Goal: Communication & Community: Answer question/provide support

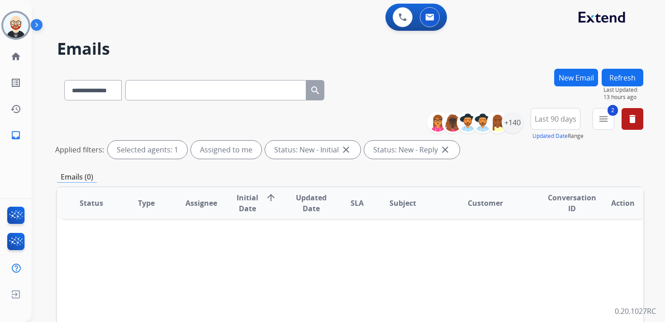
select select "**********"
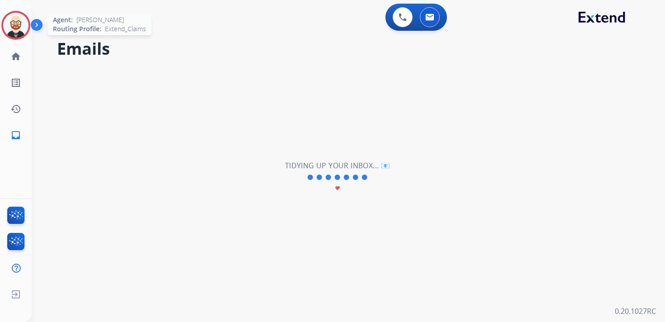
click at [17, 25] on img at bounding box center [15, 25] width 25 height 25
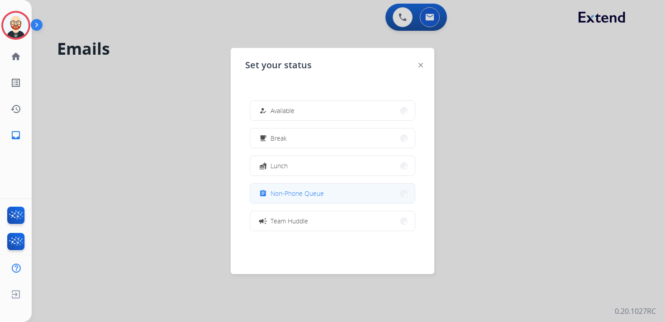
click at [330, 192] on button "assignment Non-Phone Queue" at bounding box center [332, 193] width 165 height 19
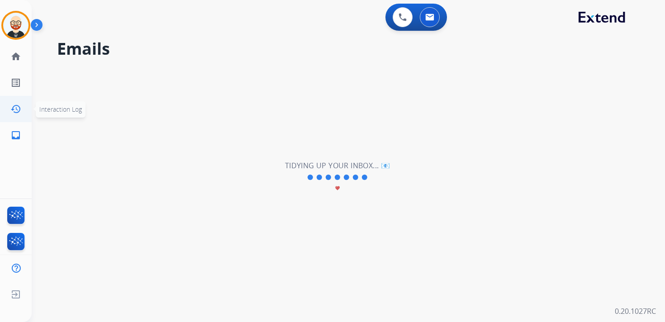
click at [16, 114] on link "history Interaction Log" at bounding box center [15, 108] width 25 height 25
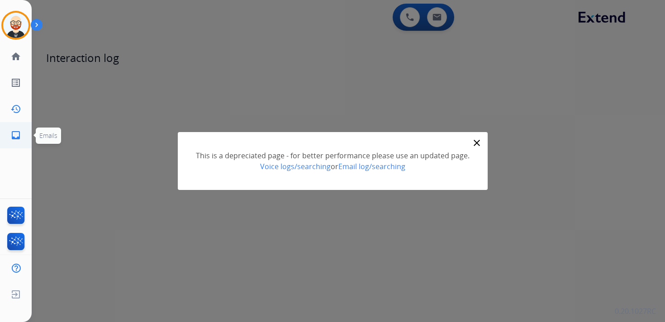
click at [16, 134] on mat-icon "inbox" at bounding box center [15, 135] width 11 height 11
select select "**********"
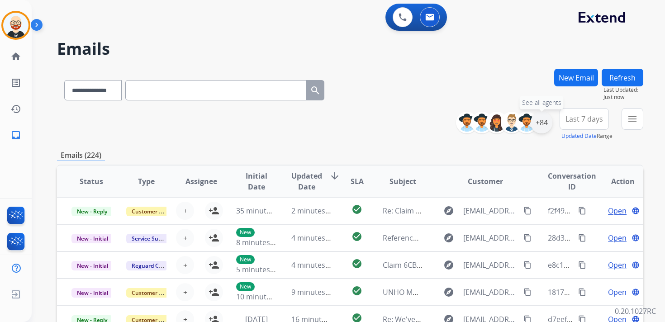
click at [537, 121] on div "+84" at bounding box center [542, 123] width 22 height 22
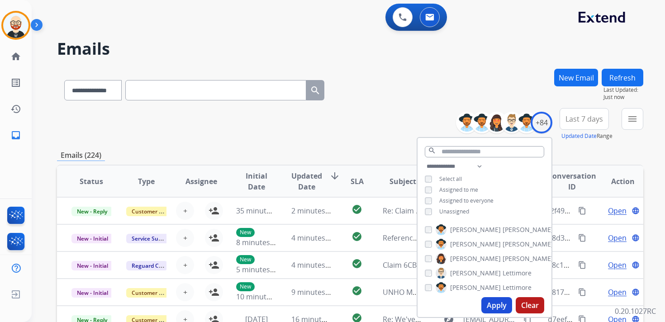
click at [451, 210] on span "Unassigned" at bounding box center [455, 212] width 30 height 8
click at [492, 305] on button "Apply" at bounding box center [497, 305] width 31 height 16
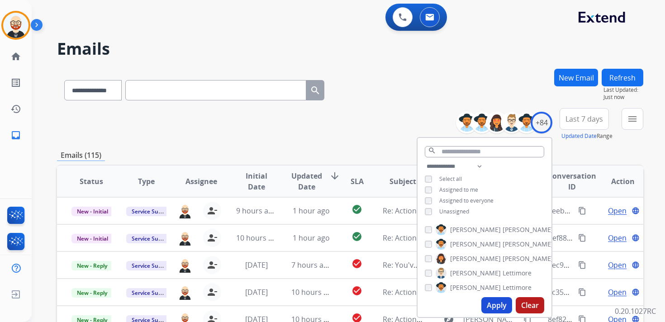
click at [585, 117] on span "Last 7 days" at bounding box center [585, 119] width 38 height 4
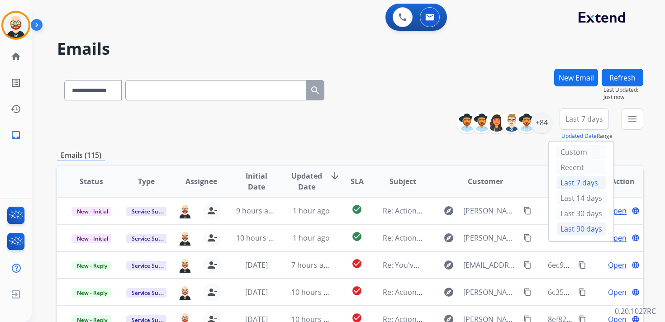
click at [586, 223] on div "Last 90 days" at bounding box center [582, 229] width 50 height 14
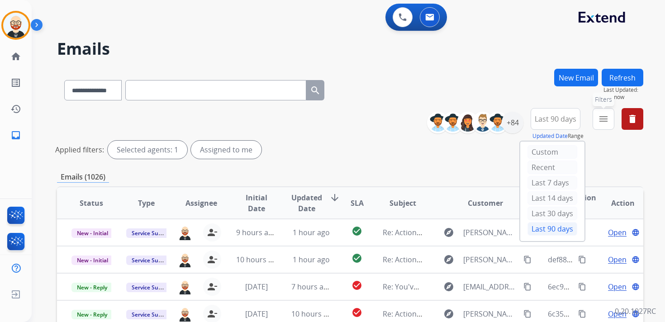
click at [610, 112] on button "menu Filters" at bounding box center [604, 119] width 22 height 22
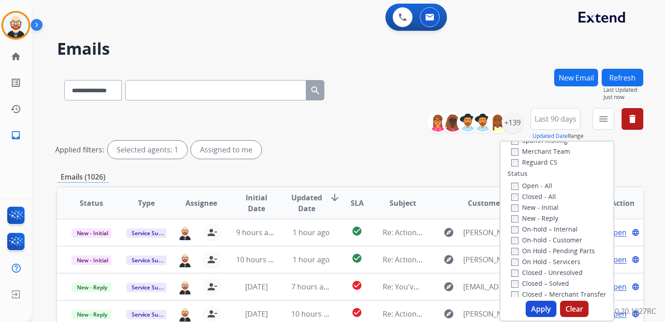
scroll to position [105, 0]
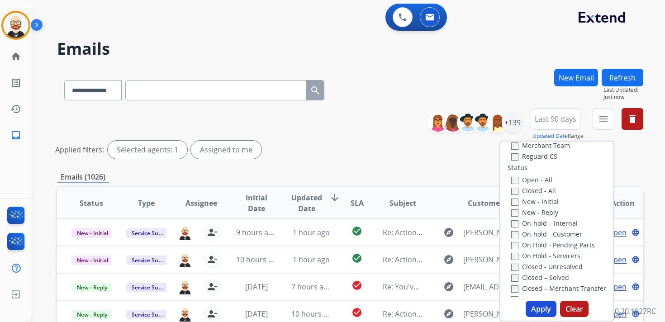
click at [524, 200] on label "New - Initial" at bounding box center [536, 201] width 48 height 9
click at [524, 211] on label "New - Reply" at bounding box center [535, 212] width 47 height 9
click at [539, 306] on button "Apply" at bounding box center [541, 309] width 31 height 16
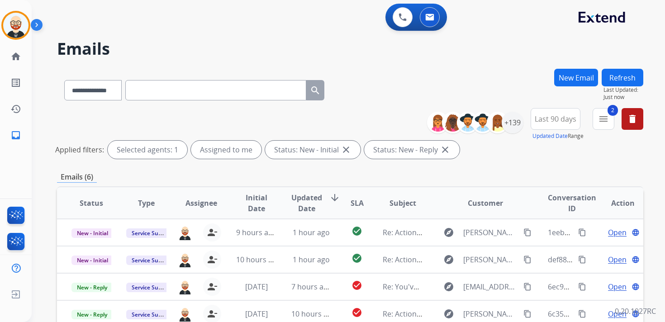
click at [311, 198] on span "Updated Date" at bounding box center [307, 203] width 31 height 22
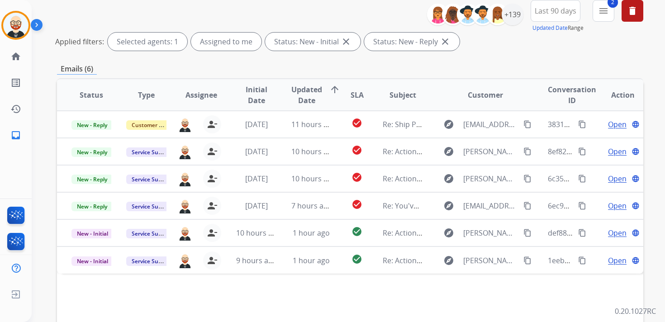
scroll to position [115, 0]
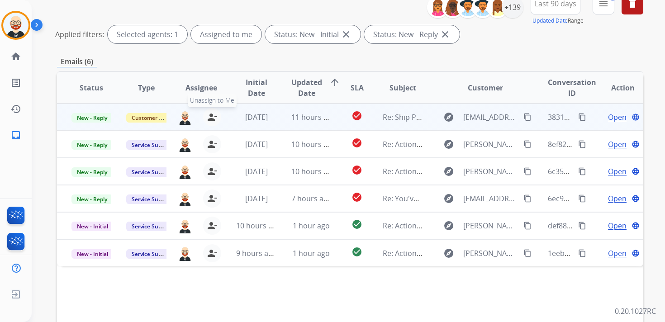
click at [214, 116] on mat-icon "person_remove" at bounding box center [212, 117] width 11 height 11
click at [214, 116] on mat-icon "person_add" at bounding box center [214, 117] width 11 height 11
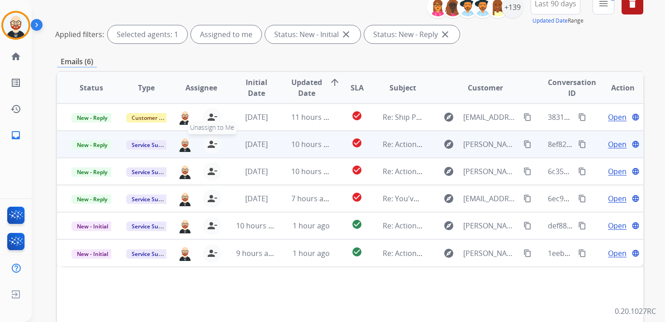
click at [213, 143] on mat-icon "person_remove" at bounding box center [212, 144] width 11 height 11
click at [213, 143] on mat-icon "person_add" at bounding box center [214, 144] width 11 height 11
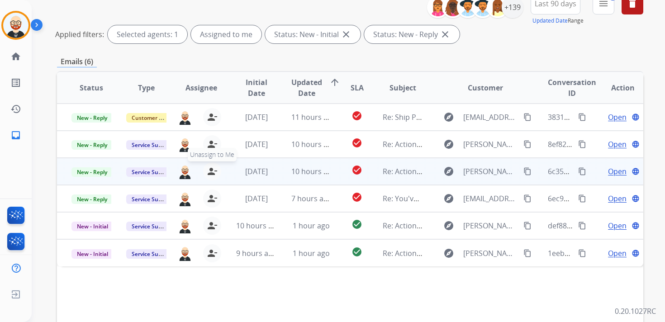
click at [212, 169] on mat-icon "person_remove" at bounding box center [212, 171] width 11 height 11
click at [212, 169] on mat-icon "person_add" at bounding box center [214, 171] width 11 height 11
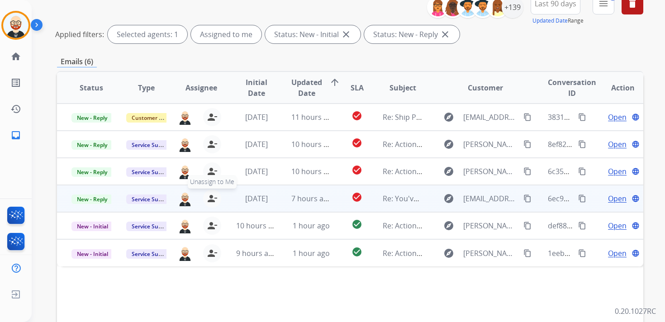
click at [213, 199] on mat-icon "person_remove" at bounding box center [212, 198] width 11 height 11
click at [213, 199] on mat-icon "person_add" at bounding box center [214, 198] width 11 height 11
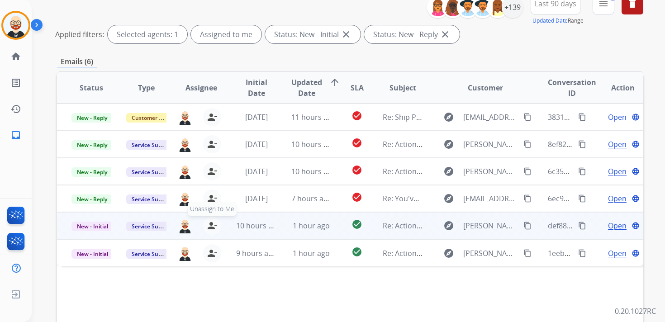
click at [211, 222] on mat-icon "person_remove" at bounding box center [212, 225] width 11 height 11
click at [211, 222] on mat-icon "person_add" at bounding box center [214, 225] width 11 height 11
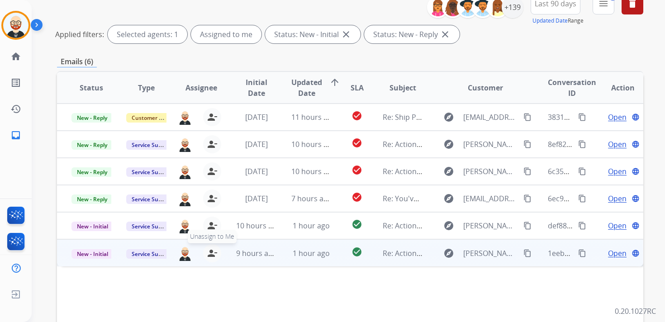
click at [209, 249] on mat-icon "person_remove" at bounding box center [212, 253] width 11 height 11
click at [209, 249] on mat-icon "person_add" at bounding box center [214, 253] width 11 height 11
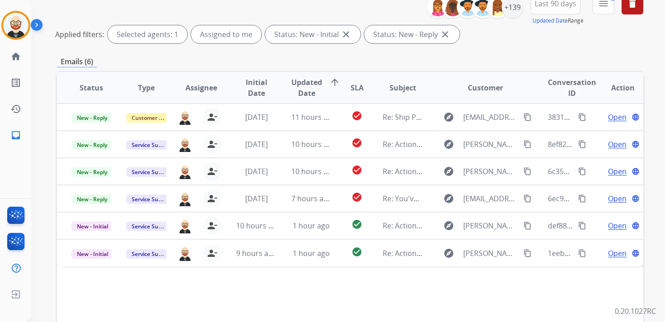
scroll to position [0, 0]
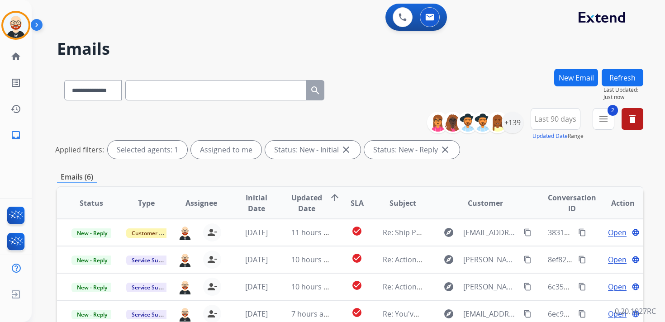
click at [627, 76] on button "Refresh" at bounding box center [623, 78] width 42 height 18
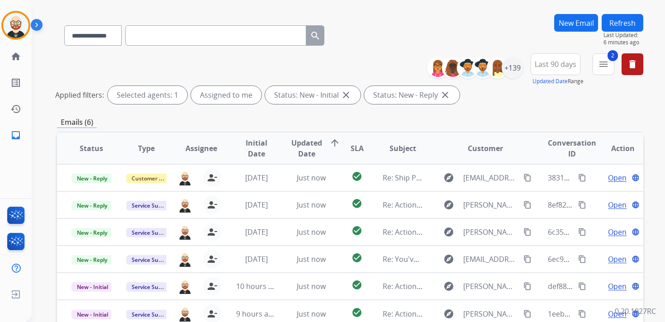
scroll to position [67, 0]
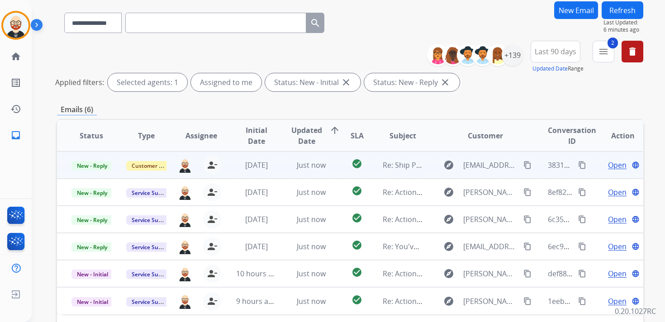
click at [608, 167] on span "Open" at bounding box center [617, 165] width 19 height 11
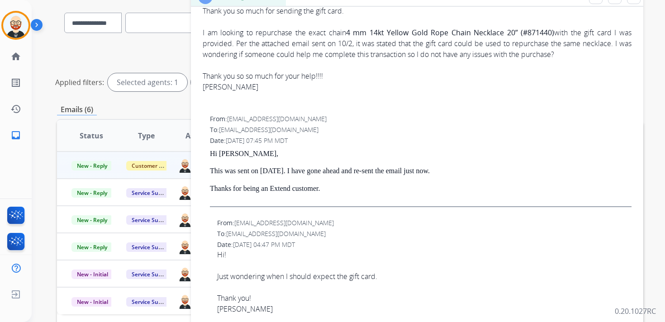
scroll to position [202, 0]
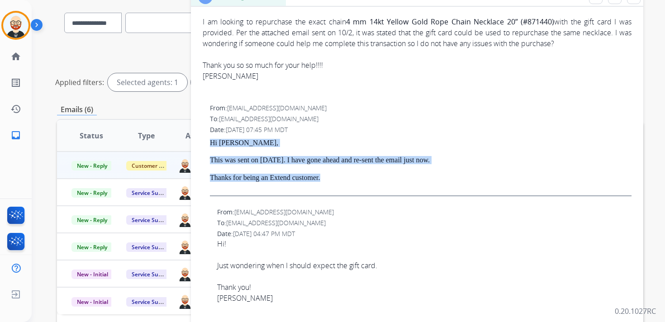
drag, startPoint x: 340, startPoint y: 181, endPoint x: 210, endPoint y: 140, distance: 136.9
click at [210, 140] on div "Hi [PERSON_NAME], This was sent on [DATE]. I have gone ahead and re-sent the em…" at bounding box center [421, 167] width 422 height 57
copy div "Hi [PERSON_NAME], This was sent on [DATE]. I have gone ahead and re-sent the em…"
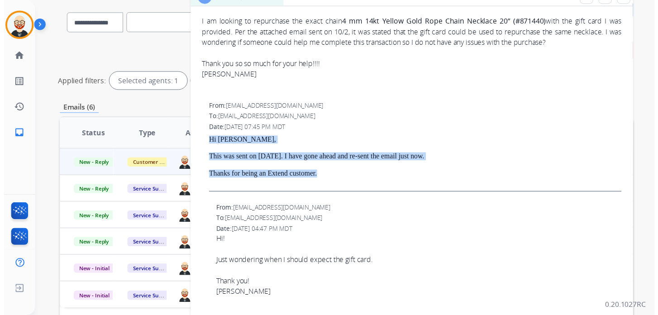
scroll to position [0, 0]
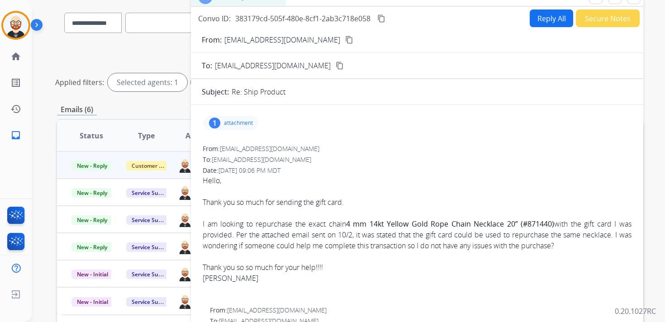
click at [541, 20] on button "Reply All" at bounding box center [551, 19] width 43 height 18
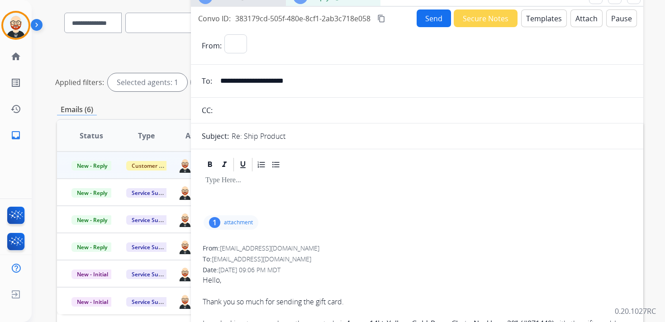
select select "**********"
click at [237, 187] on div at bounding box center [417, 193] width 431 height 41
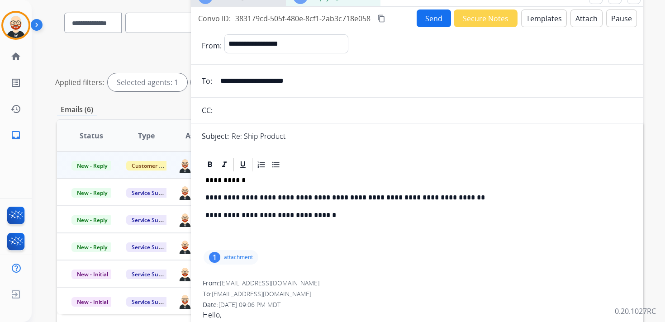
click at [264, 196] on p "**********" at bounding box center [414, 198] width 416 height 8
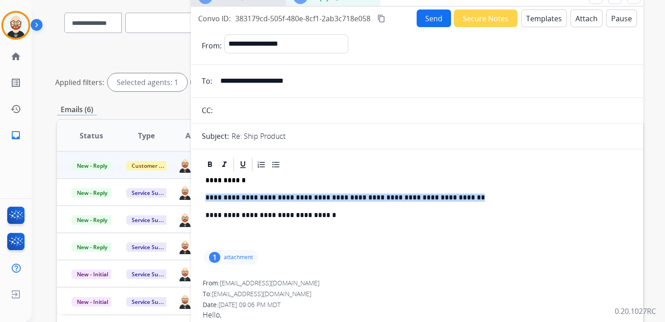
click at [264, 196] on p "**********" at bounding box center [414, 198] width 416 height 8
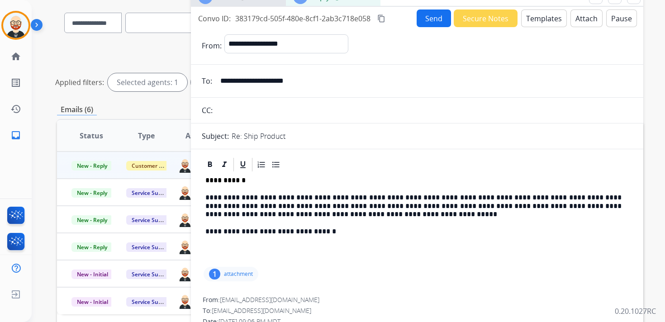
drag, startPoint x: 344, startPoint y: 217, endPoint x: 497, endPoint y: 3, distance: 263.5
click at [0, 0] on div "**********" at bounding box center [332, 161] width 665 height 322
click at [251, 212] on p "**********" at bounding box center [414, 206] width 416 height 25
click at [419, 213] on strong "*********" at bounding box center [436, 214] width 34 height 7
click at [281, 213] on p "**********" at bounding box center [414, 206] width 416 height 25
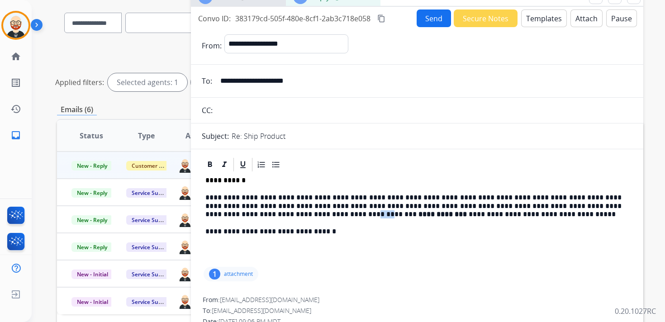
click at [281, 213] on p "**********" at bounding box center [414, 206] width 416 height 25
click at [294, 215] on p "**********" at bounding box center [414, 206] width 416 height 25
click at [315, 214] on p "**********" at bounding box center [414, 206] width 416 height 25
click at [316, 214] on p "**********" at bounding box center [414, 206] width 416 height 25
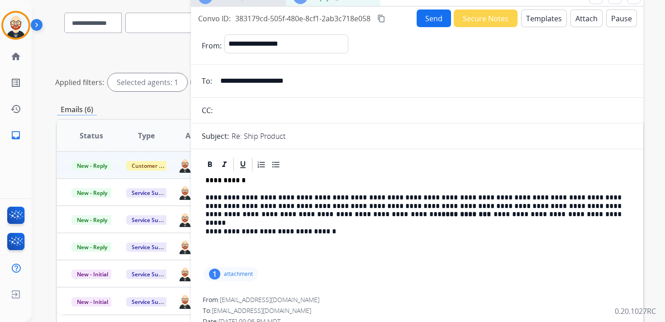
click at [433, 20] on button "Send" at bounding box center [434, 19] width 34 height 18
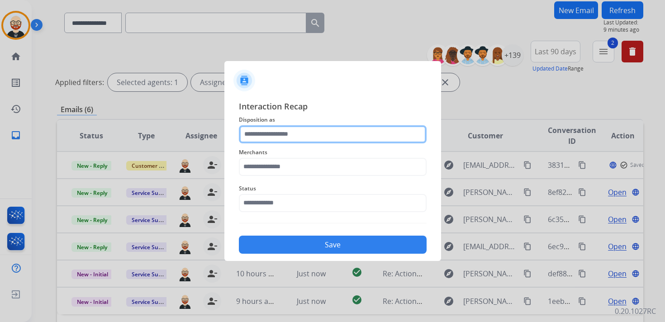
click at [268, 138] on input "text" at bounding box center [333, 134] width 188 height 18
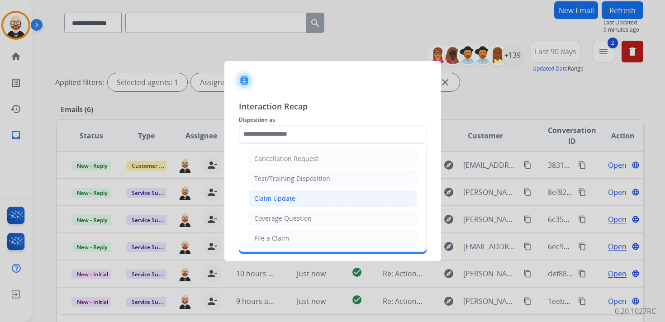
click at [271, 196] on div "Claim Update" at bounding box center [274, 198] width 41 height 9
type input "**********"
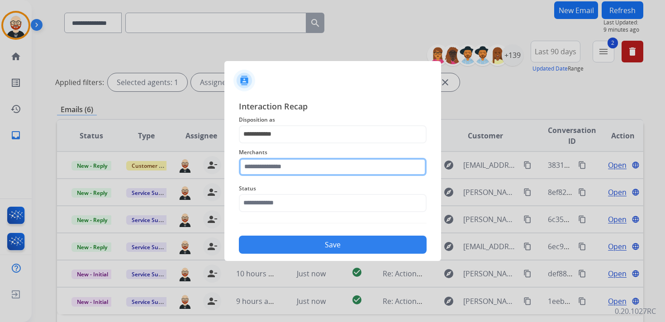
click at [268, 159] on input "text" at bounding box center [333, 167] width 188 height 18
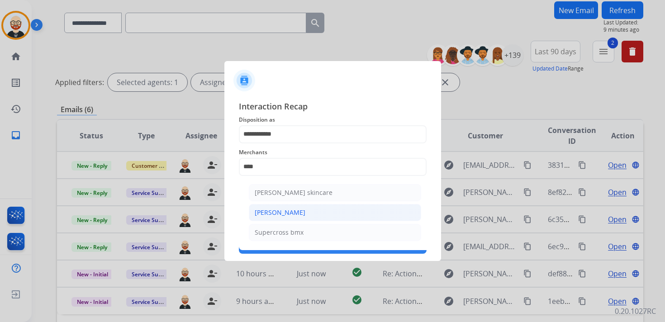
click at [285, 213] on div "[PERSON_NAME]" at bounding box center [280, 212] width 51 height 9
type input "**********"
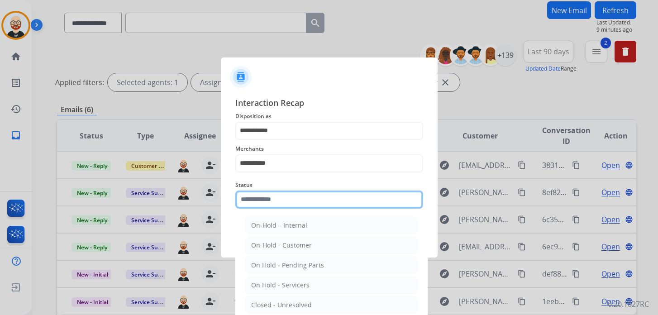
click at [268, 202] on input "text" at bounding box center [329, 200] width 188 height 18
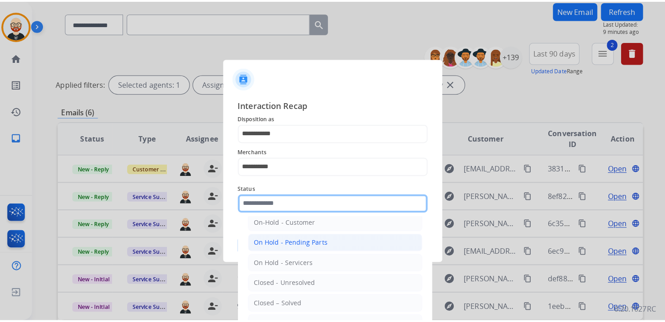
scroll to position [28, 0]
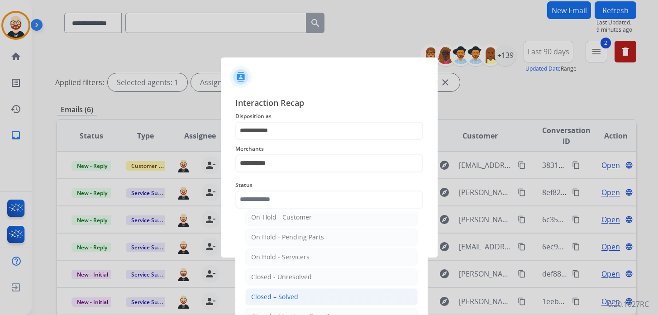
click at [273, 288] on li "Closed – Solved" at bounding box center [331, 296] width 172 height 17
type input "**********"
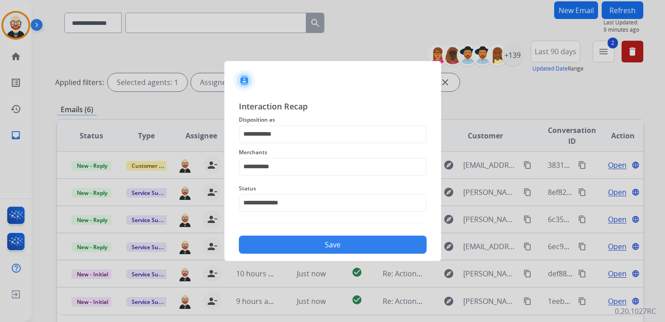
click at [308, 252] on button "Save" at bounding box center [333, 245] width 188 height 18
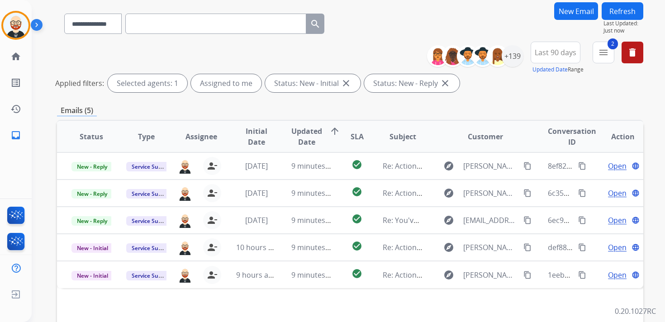
scroll to position [68, 0]
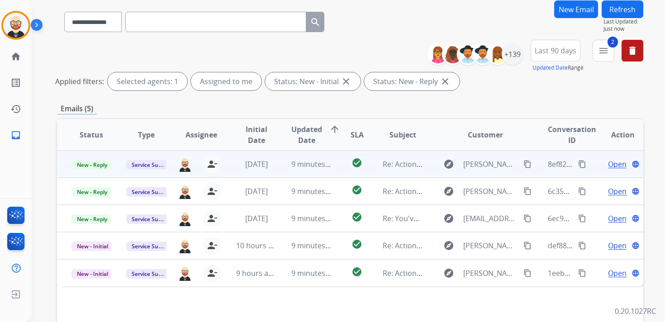
click at [609, 163] on span "Open" at bounding box center [617, 164] width 19 height 11
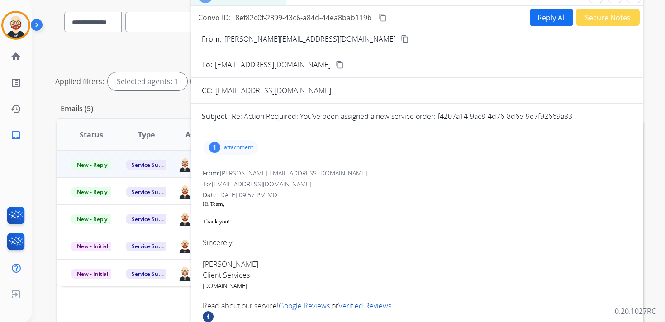
scroll to position [0, 0]
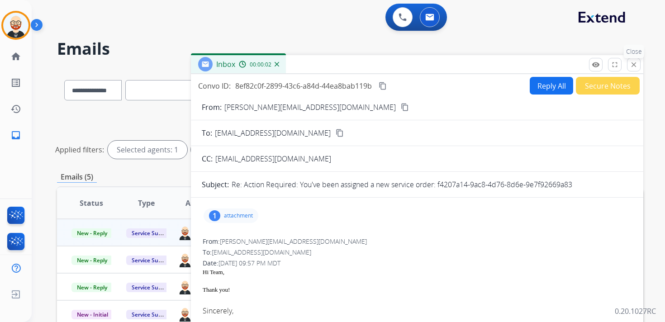
click at [638, 64] on mat-icon "close" at bounding box center [634, 65] width 8 height 8
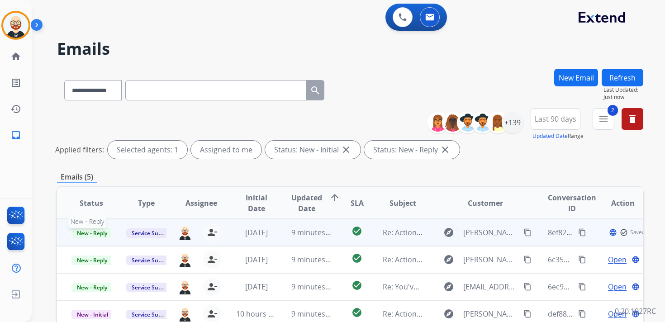
click at [92, 237] on span "New - Reply" at bounding box center [92, 234] width 41 height 10
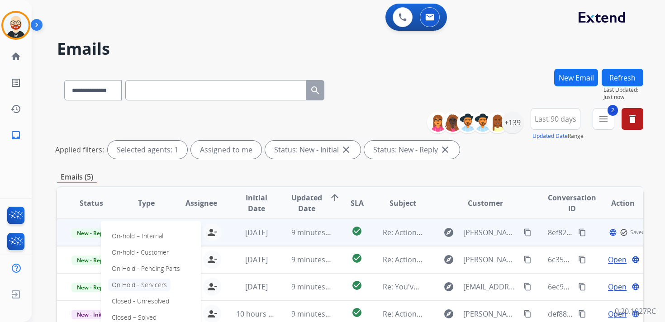
scroll to position [15, 0]
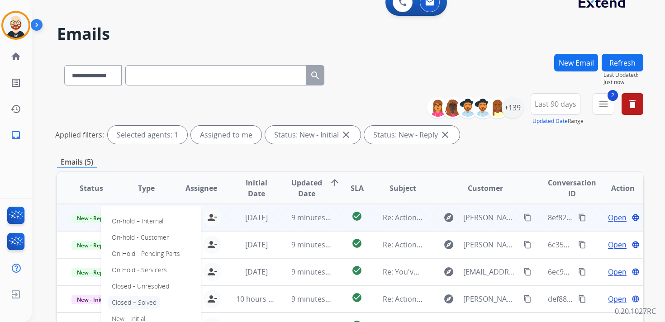
click at [146, 302] on p "Closed – Solved" at bounding box center [134, 303] width 52 height 13
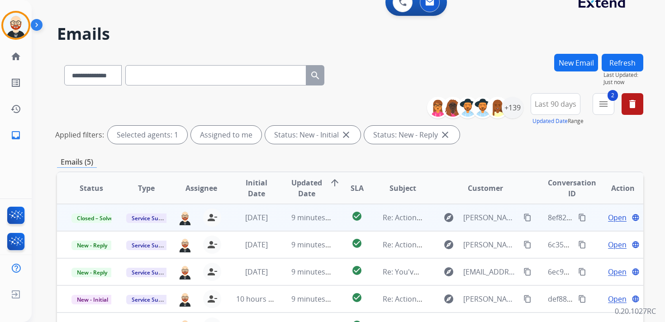
click at [637, 62] on button "Refresh" at bounding box center [623, 63] width 42 height 18
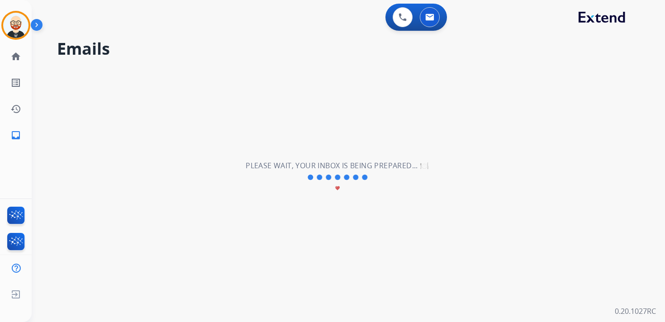
scroll to position [0, 0]
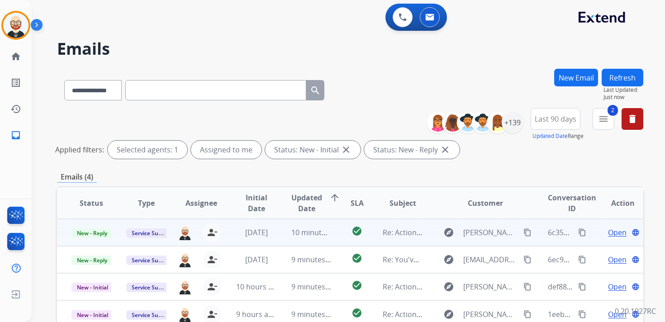
click at [608, 232] on span "Open" at bounding box center [617, 232] width 19 height 11
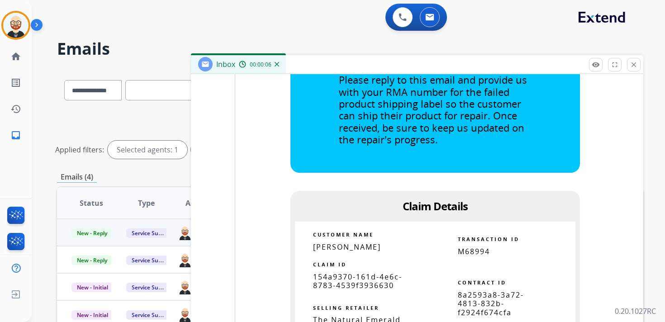
scroll to position [1353, 0]
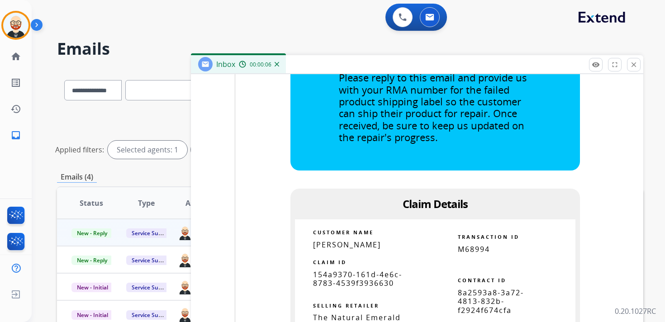
click at [347, 279] on span "154a9370-161d-4e6c-8783-4539f3936630" at bounding box center [357, 279] width 89 height 19
copy tbody
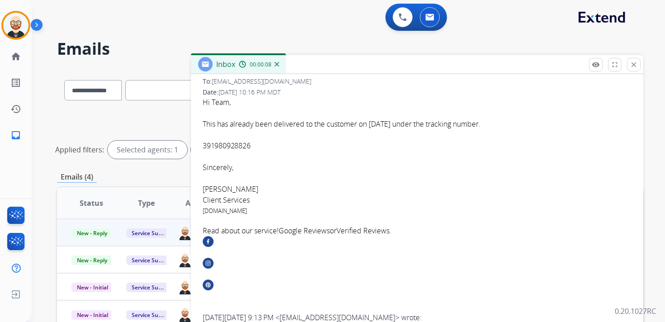
scroll to position [0, 0]
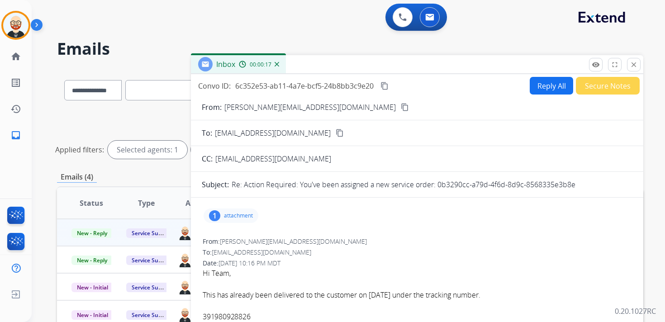
click at [386, 87] on mat-icon "content_copy" at bounding box center [385, 86] width 8 height 8
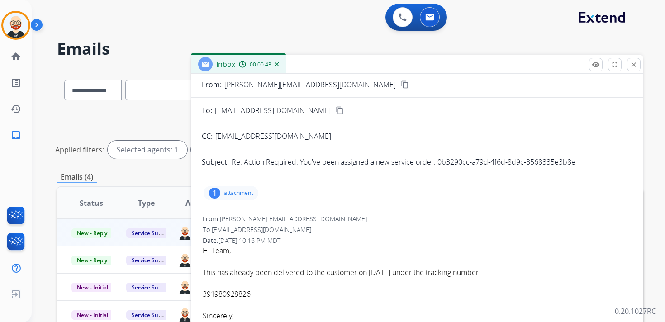
scroll to position [29, 0]
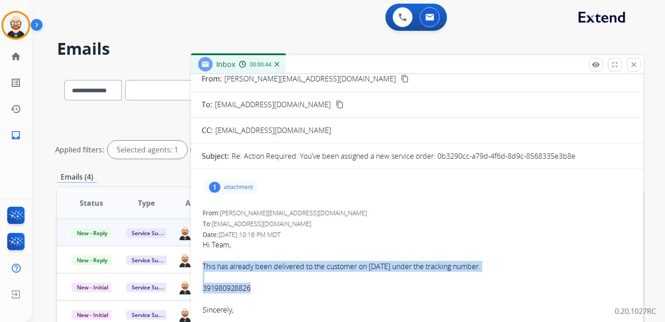
drag, startPoint x: 269, startPoint y: 293, endPoint x: 200, endPoint y: 268, distance: 74.2
copy div "This has already been delivered to the customer on [DATE] under the tracking nu…"
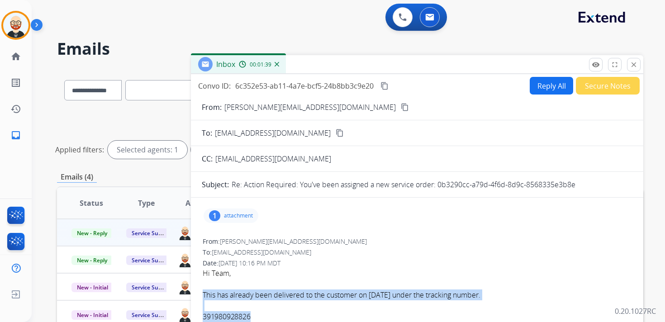
click at [543, 85] on button "Reply All" at bounding box center [551, 86] width 43 height 18
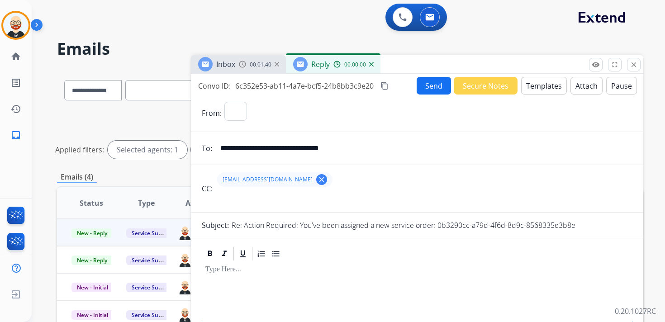
select select "**********"
click at [255, 263] on div at bounding box center [417, 282] width 431 height 41
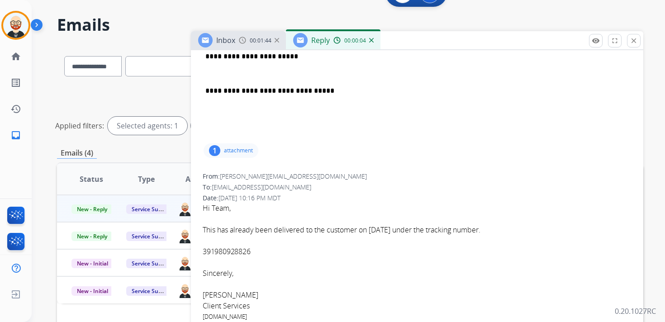
scroll to position [241, 0]
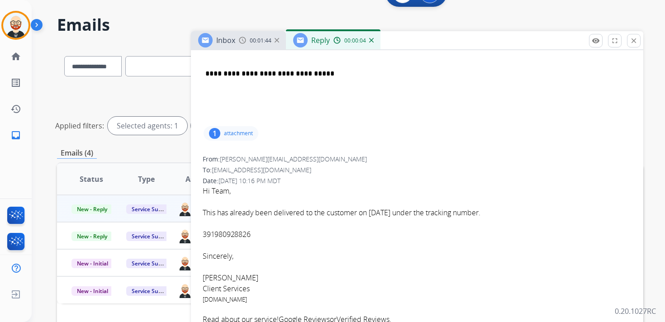
click at [223, 274] on font "[PERSON_NAME]" at bounding box center [231, 278] width 56 height 10
copy font "[PERSON_NAME]"
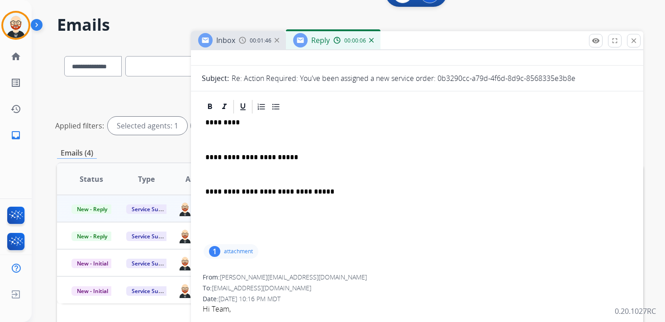
scroll to position [113, 0]
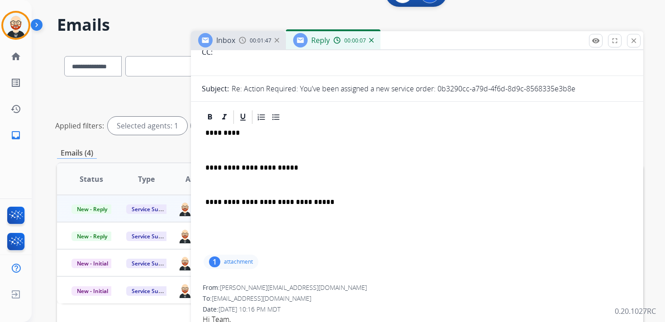
click at [222, 135] on p "*********" at bounding box center [414, 133] width 416 height 8
click at [219, 148] on p at bounding box center [418, 150] width 424 height 8
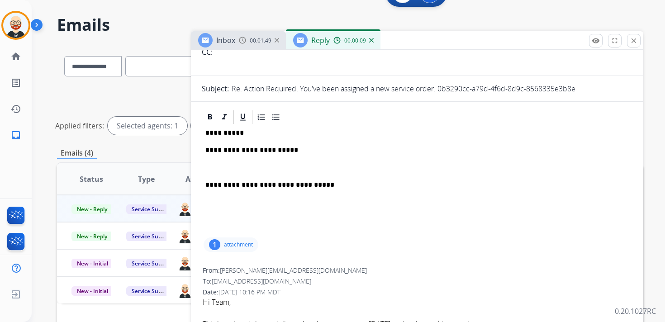
click at [222, 163] on div "**********" at bounding box center [417, 180] width 431 height 110
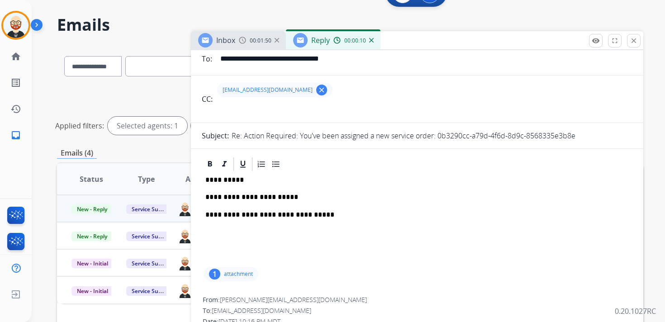
scroll to position [0, 0]
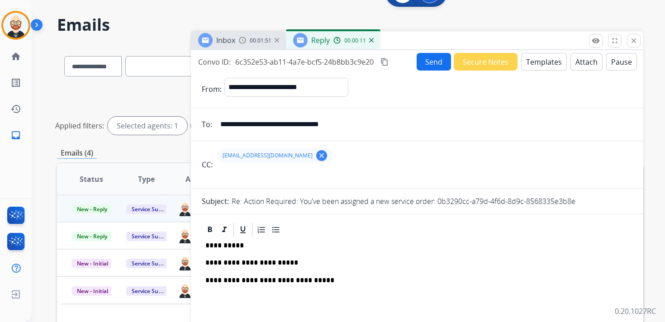
click at [421, 65] on button "Send" at bounding box center [434, 62] width 34 height 18
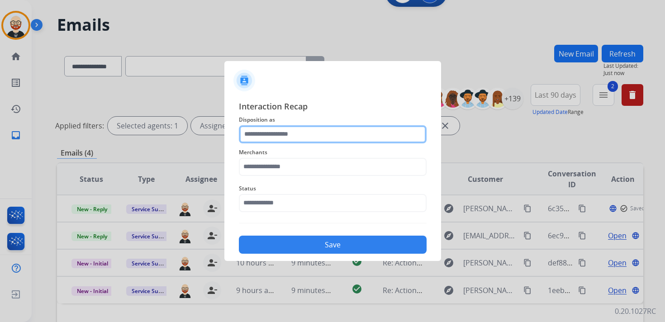
click at [287, 135] on input "text" at bounding box center [333, 134] width 188 height 18
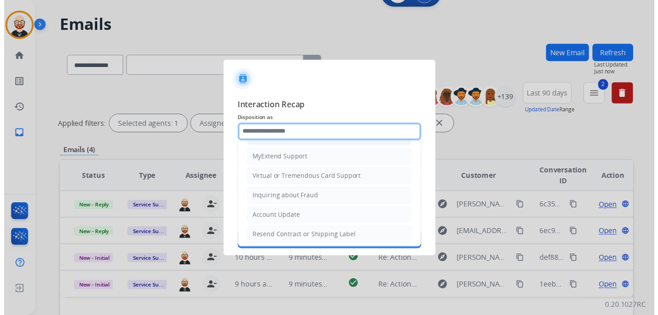
scroll to position [136, 0]
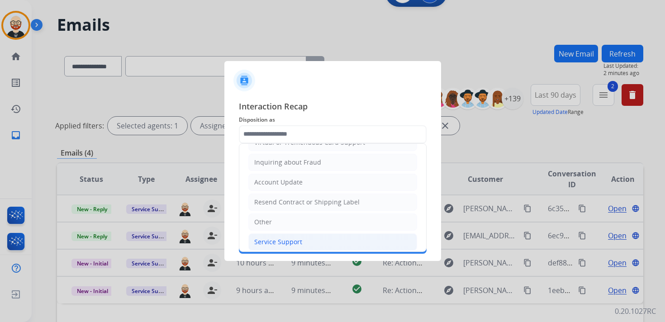
click at [277, 239] on div "Service Support" at bounding box center [278, 242] width 48 height 9
type input "**********"
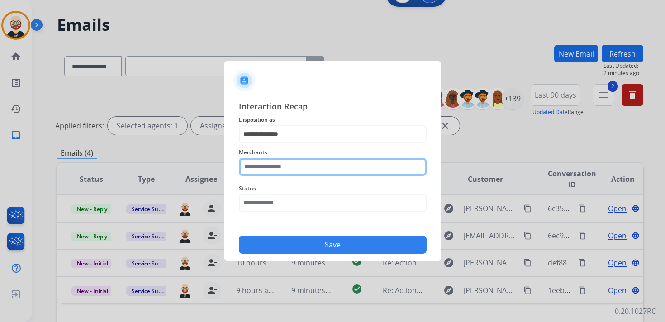
click at [274, 164] on input "text" at bounding box center [333, 167] width 188 height 18
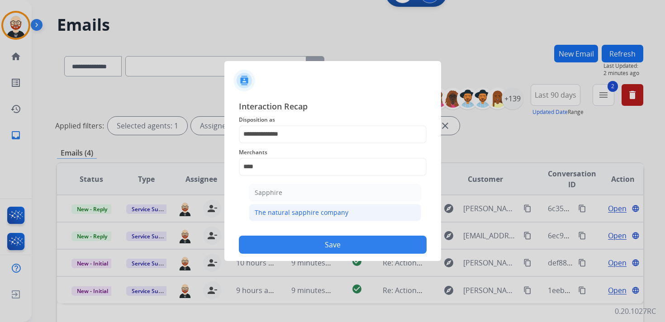
click at [289, 208] on div "The natural sapphire company" at bounding box center [302, 212] width 94 height 9
type input "**********"
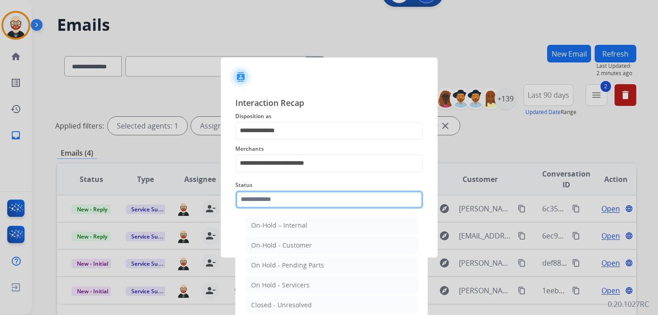
click at [284, 206] on input "text" at bounding box center [329, 200] width 188 height 18
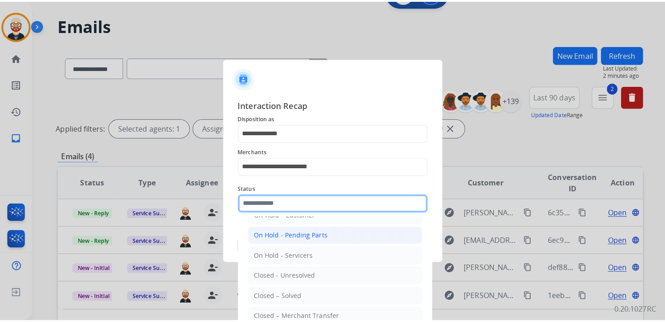
scroll to position [35, 0]
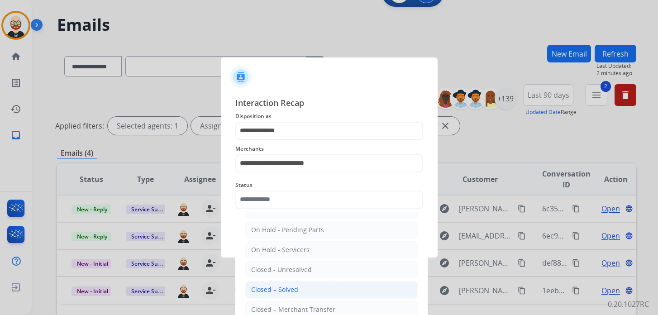
click at [290, 285] on div "Closed – Solved" at bounding box center [274, 289] width 47 height 9
type input "**********"
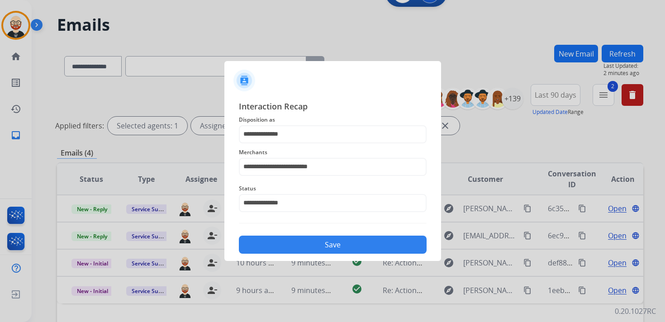
click at [296, 245] on button "Save" at bounding box center [333, 245] width 188 height 18
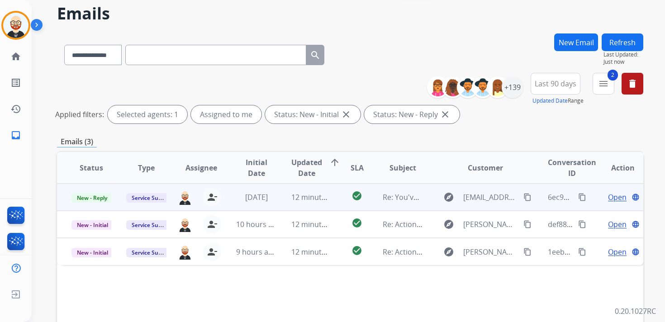
scroll to position [39, 0]
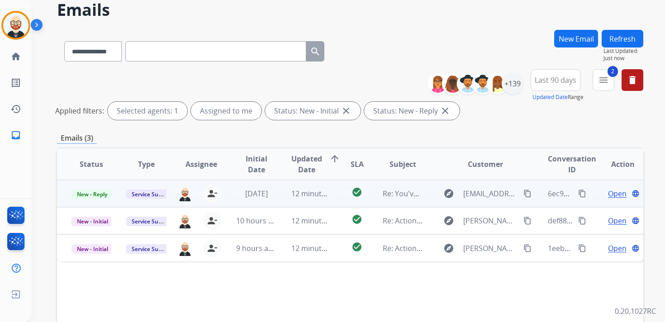
click at [611, 191] on span "Open" at bounding box center [617, 193] width 19 height 11
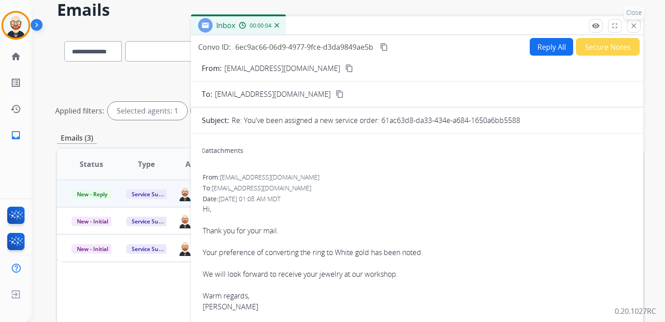
click at [634, 27] on mat-icon "close" at bounding box center [634, 26] width 8 height 8
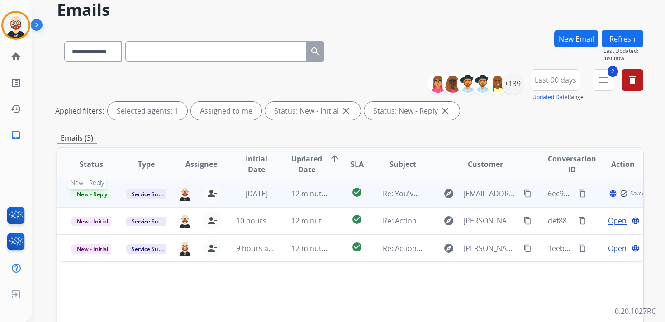
click at [104, 194] on span "New - Reply" at bounding box center [92, 195] width 41 height 10
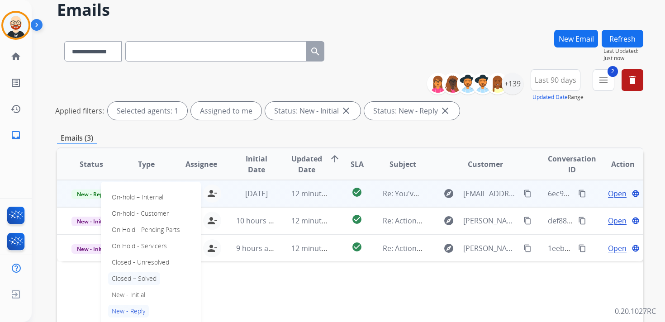
click at [139, 281] on p "Closed – Solved" at bounding box center [134, 279] width 52 height 13
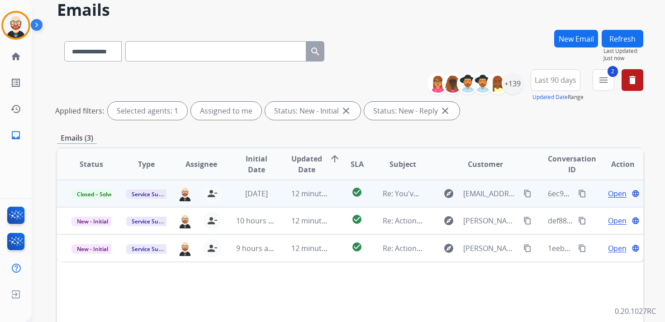
click at [618, 34] on button "Refresh" at bounding box center [623, 39] width 42 height 18
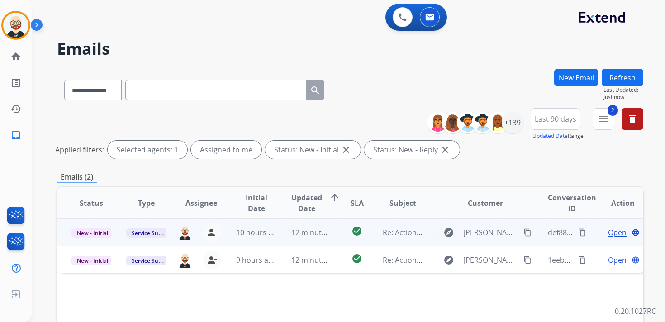
click at [612, 232] on span "Open" at bounding box center [617, 232] width 19 height 11
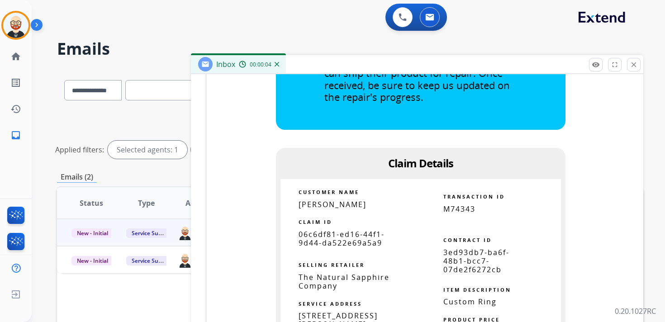
scroll to position [700, 0]
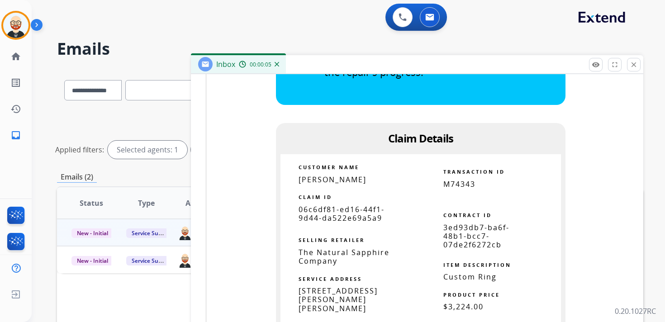
click at [354, 205] on span "06c6df81-ed16-44f1-9d44-da522e69a5a9" at bounding box center [342, 214] width 86 height 19
copy tbody
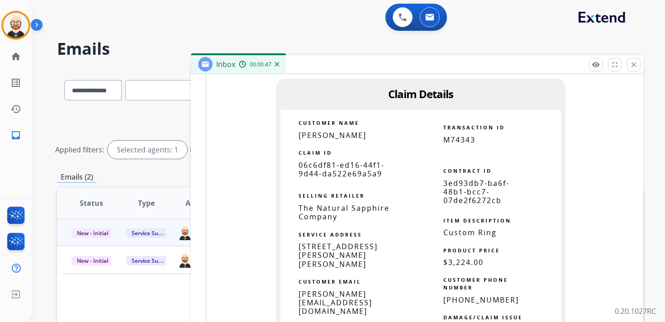
scroll to position [735, 0]
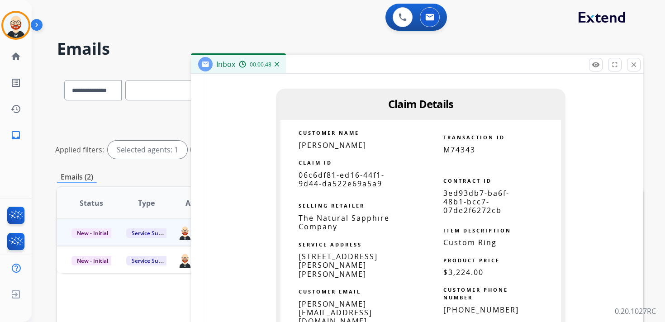
click at [464, 145] on span "M74343" at bounding box center [460, 150] width 32 height 10
copy span "M74343"
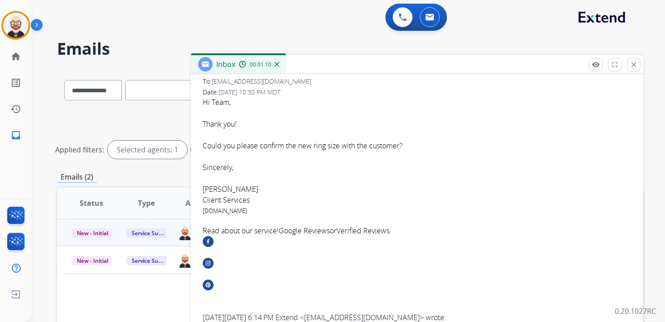
scroll to position [0, 0]
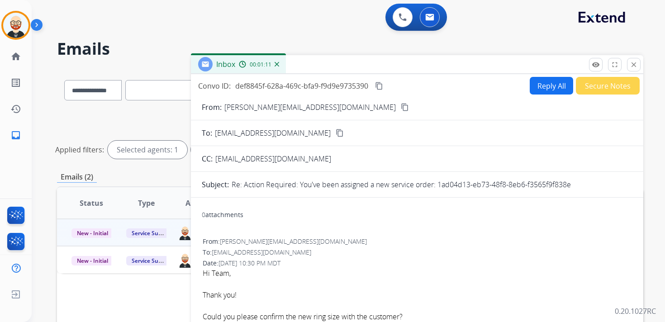
click at [540, 81] on button "Reply All" at bounding box center [551, 86] width 43 height 18
select select "**********"
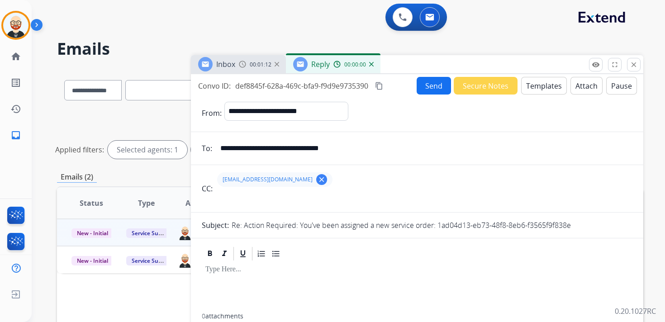
click at [243, 277] on div at bounding box center [417, 288] width 431 height 52
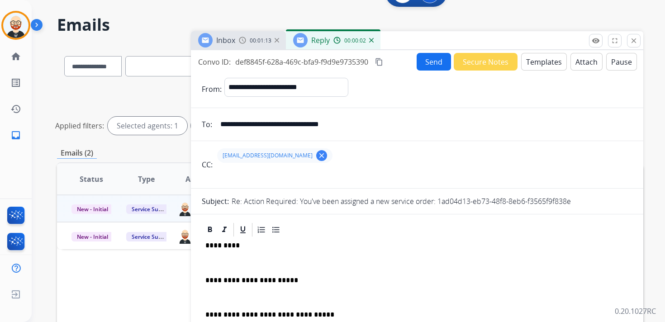
click at [219, 263] on p at bounding box center [418, 263] width 424 height 8
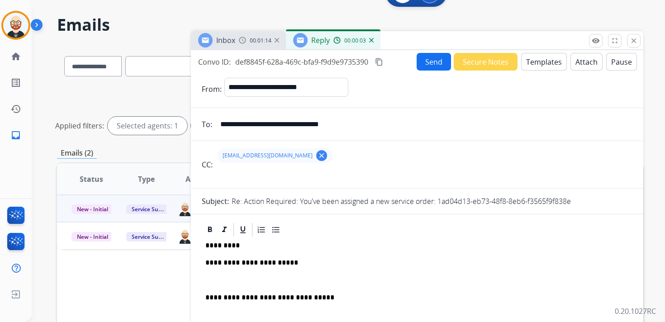
click at [222, 277] on p at bounding box center [418, 281] width 424 height 8
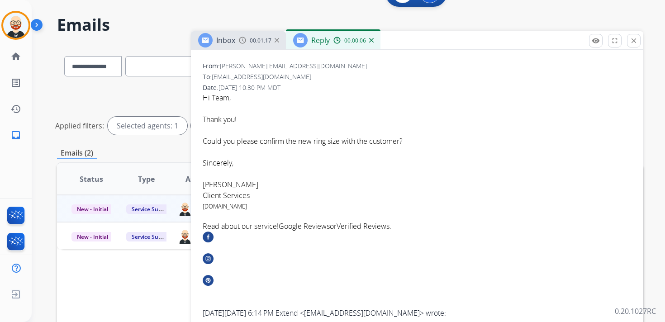
scroll to position [305, 0]
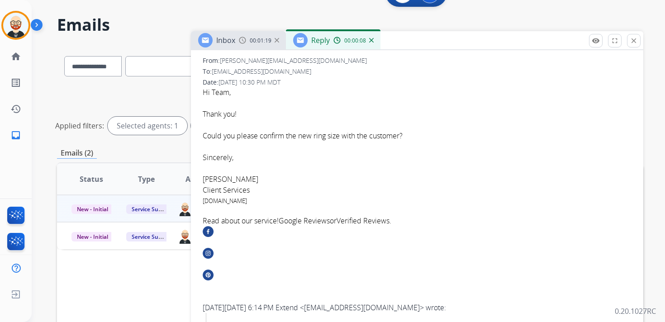
click at [215, 178] on font "[PERSON_NAME]" at bounding box center [231, 179] width 56 height 10
copy font "[PERSON_NAME]"
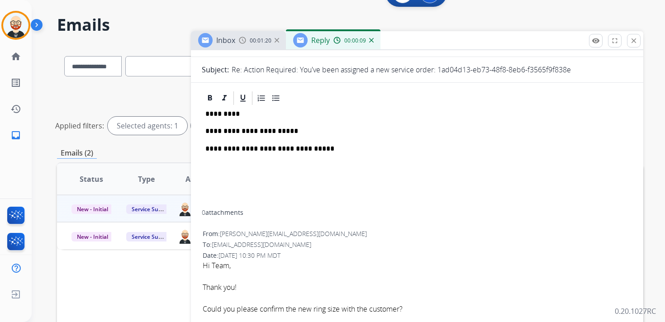
scroll to position [0, 0]
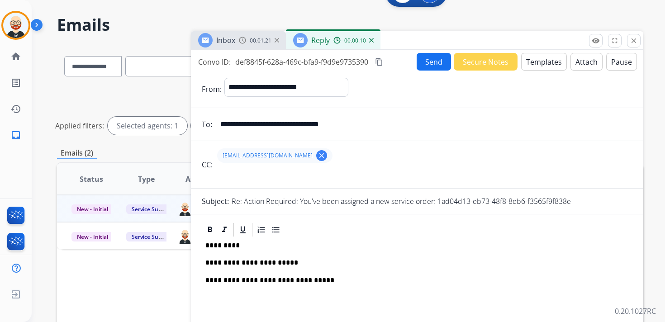
click at [222, 243] on p "*********" at bounding box center [414, 246] width 416 height 8
click at [222, 263] on p "**********" at bounding box center [414, 263] width 416 height 8
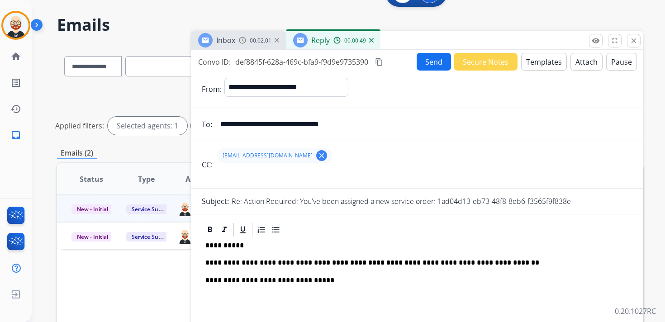
click at [381, 63] on mat-icon "content_copy" at bounding box center [379, 62] width 8 height 8
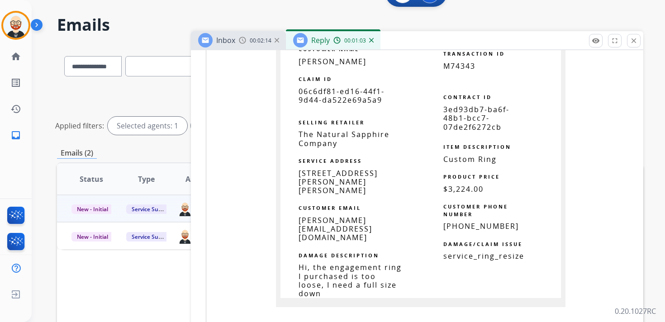
scroll to position [824, 0]
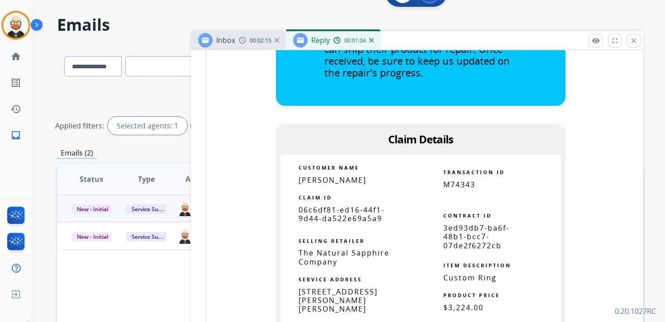
click at [458, 180] on span "M74343" at bounding box center [460, 185] width 32 height 10
copy span "M74343"
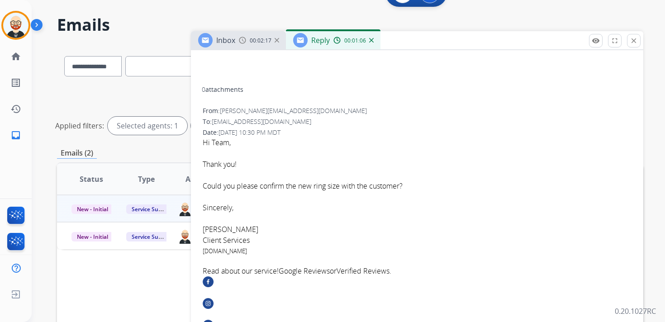
scroll to position [0, 0]
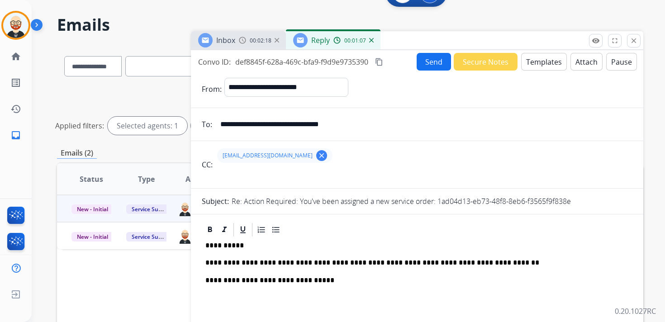
click at [434, 67] on button "Send" at bounding box center [434, 62] width 34 height 18
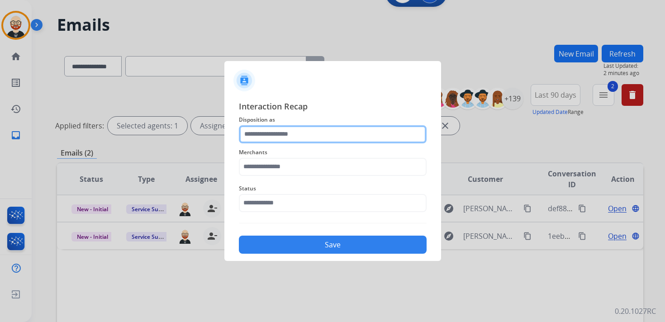
click at [289, 135] on input "text" at bounding box center [333, 134] width 188 height 18
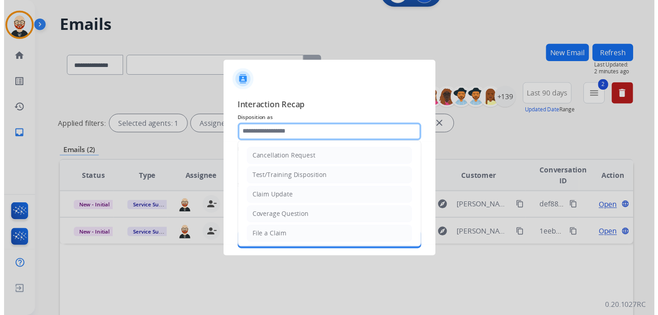
scroll to position [136, 0]
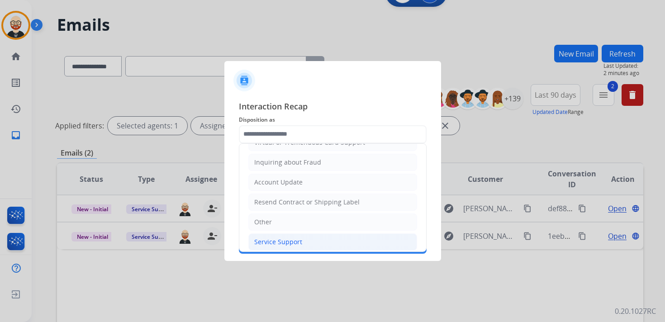
click at [284, 238] on div "Service Support" at bounding box center [278, 242] width 48 height 9
type input "**********"
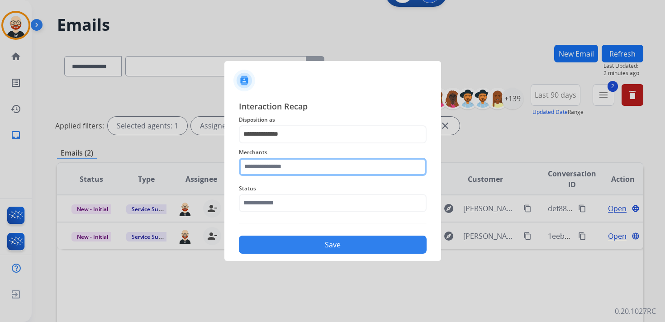
click at [281, 172] on input "text" at bounding box center [333, 167] width 188 height 18
type input "*"
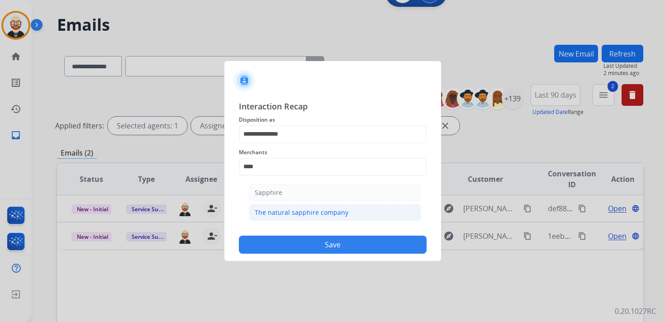
click at [277, 208] on div "The natural sapphire company" at bounding box center [302, 212] width 94 height 9
type input "**********"
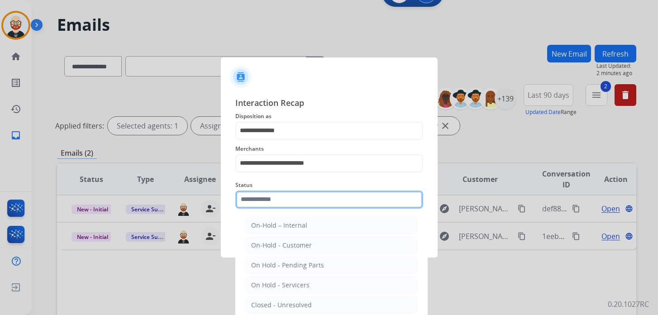
click at [274, 207] on input "text" at bounding box center [329, 200] width 188 height 18
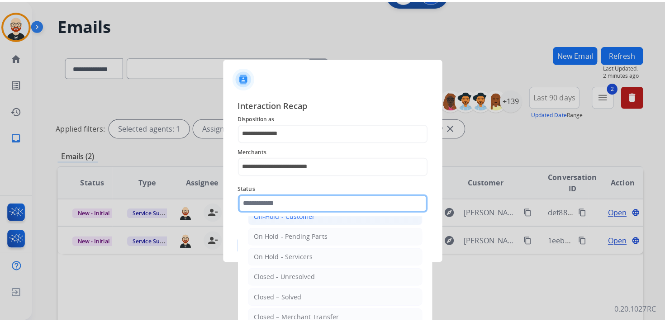
scroll to position [33, 0]
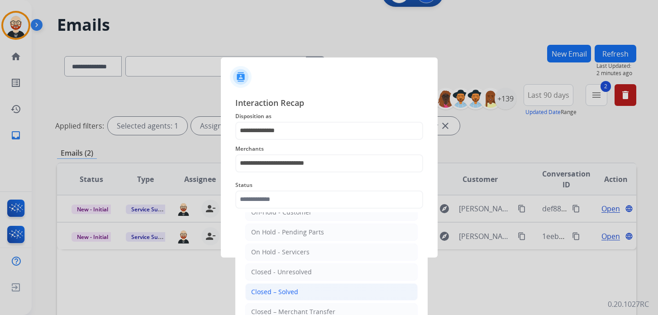
click at [276, 287] on div "Closed – Solved" at bounding box center [274, 291] width 47 height 9
type input "**********"
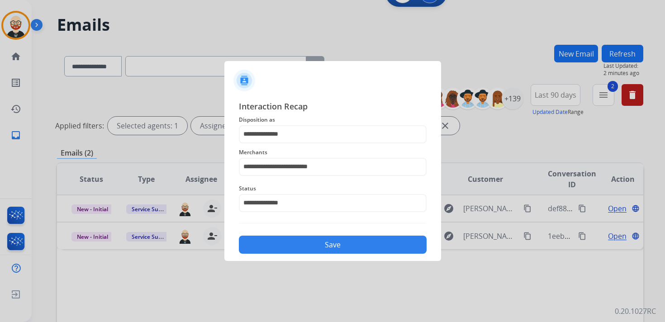
click at [278, 245] on button "Save" at bounding box center [333, 245] width 188 height 18
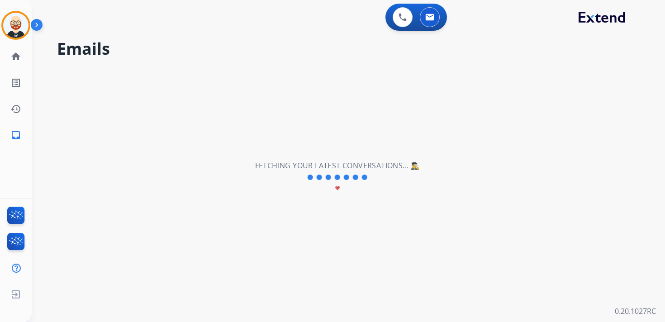
scroll to position [0, 0]
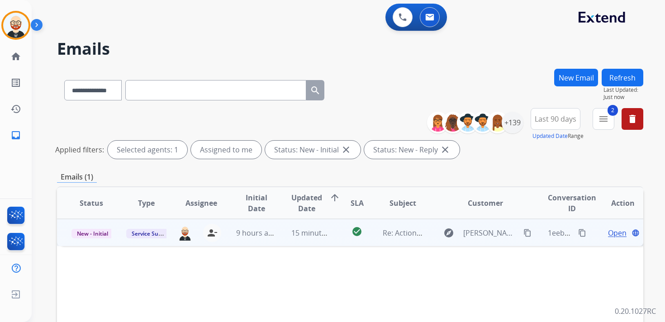
click at [608, 236] on span "Open" at bounding box center [617, 233] width 19 height 11
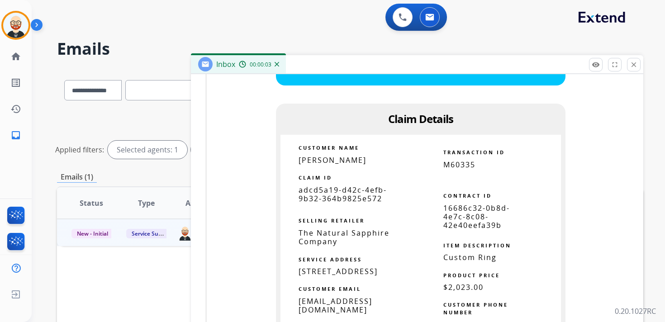
scroll to position [689, 0]
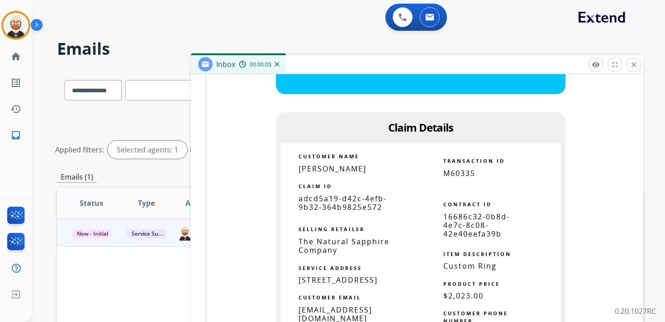
click at [328, 206] on span "adcd5a19-d42c-4efb-9b32-364b9825e572" at bounding box center [343, 203] width 88 height 19
copy tbody
click at [458, 173] on span "M60335" at bounding box center [460, 173] width 32 height 10
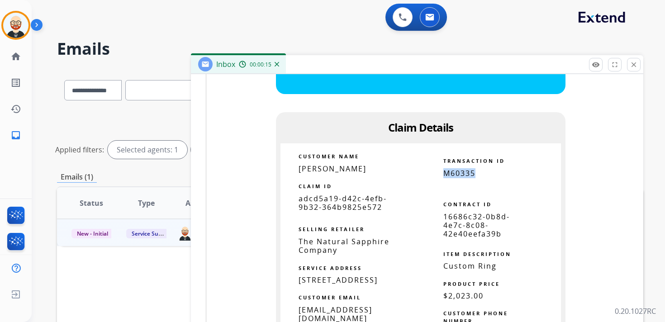
click at [458, 173] on span "M60335" at bounding box center [460, 173] width 32 height 10
copy span "M60335"
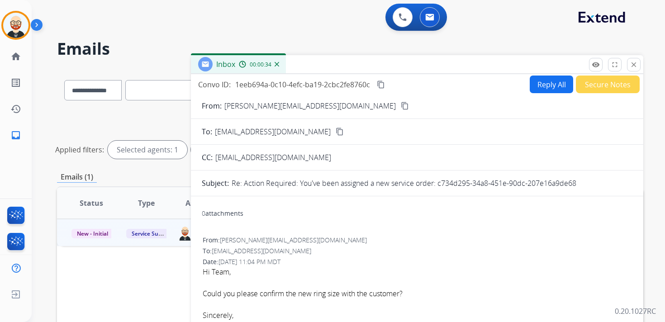
scroll to position [0, 0]
click at [382, 87] on mat-icon "content_copy" at bounding box center [381, 86] width 8 height 8
click at [533, 89] on button "Reply All" at bounding box center [551, 86] width 43 height 18
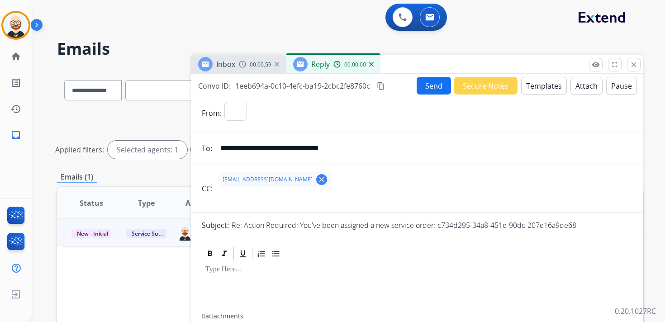
select select "**********"
click at [253, 285] on div at bounding box center [417, 288] width 431 height 52
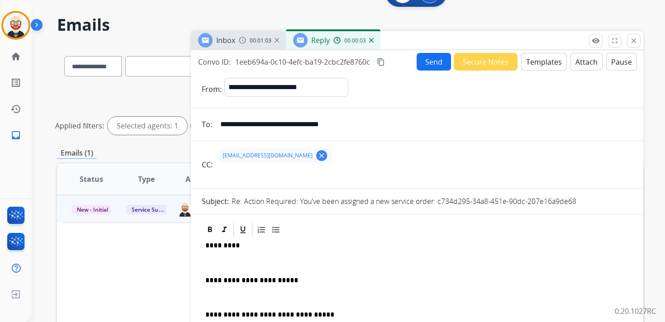
click at [220, 245] on p "*********" at bounding box center [414, 246] width 416 height 8
drag, startPoint x: 220, startPoint y: 260, endPoint x: 234, endPoint y: 214, distance: 47.6
click at [220, 260] on p at bounding box center [418, 263] width 424 height 8
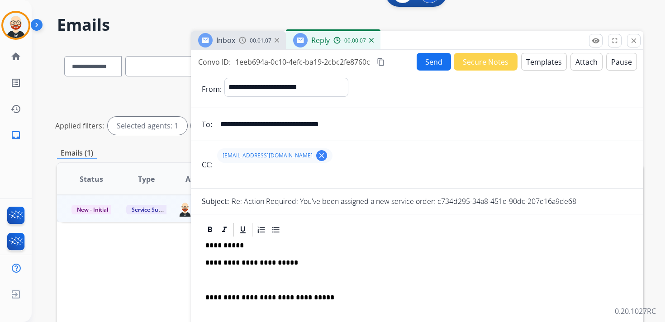
click at [220, 277] on p at bounding box center [418, 281] width 424 height 8
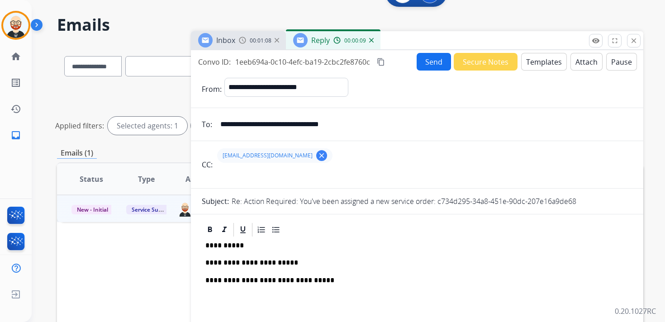
click at [242, 265] on p "**********" at bounding box center [414, 263] width 416 height 8
click at [423, 61] on button "Send" at bounding box center [434, 62] width 34 height 18
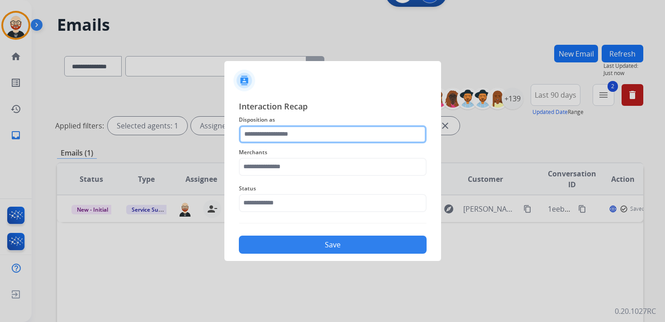
click at [289, 133] on input "text" at bounding box center [333, 134] width 188 height 18
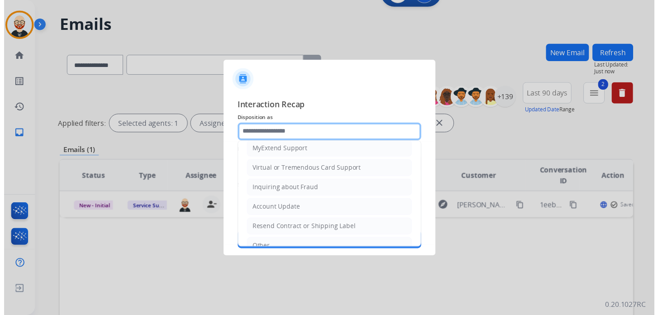
scroll to position [136, 0]
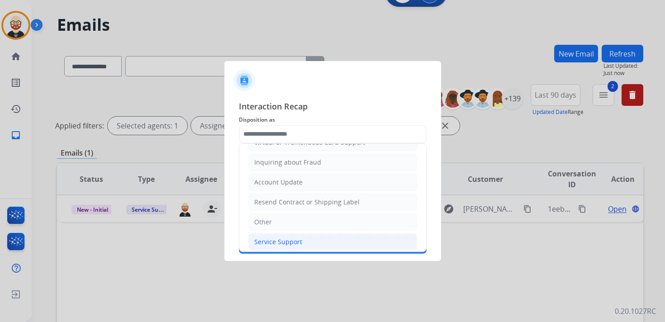
click at [283, 239] on div "Service Support" at bounding box center [278, 242] width 48 height 9
type input "**********"
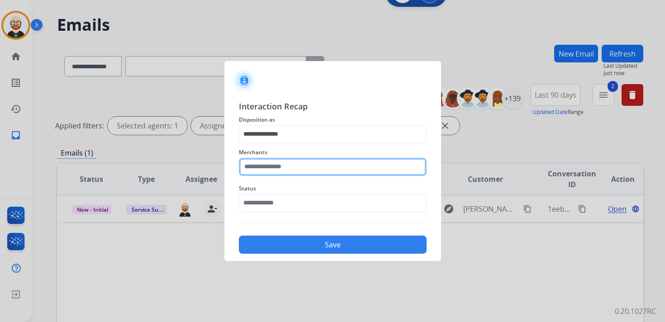
click at [269, 171] on input "text" at bounding box center [333, 167] width 188 height 18
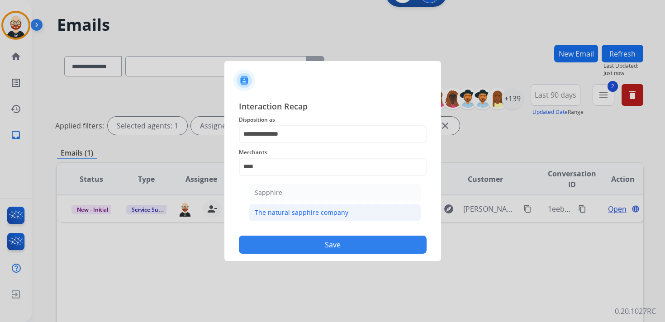
click at [269, 208] on div "The natural sapphire company" at bounding box center [302, 212] width 94 height 9
type input "**********"
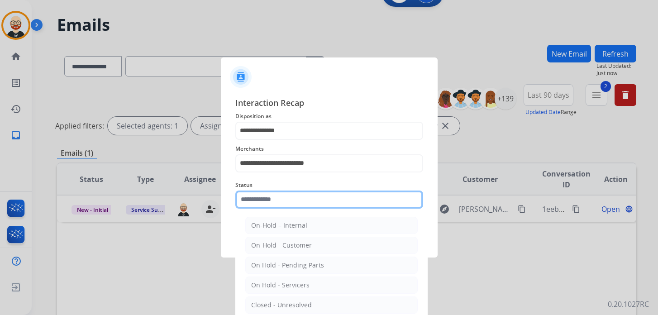
click at [269, 208] on input "text" at bounding box center [329, 200] width 188 height 18
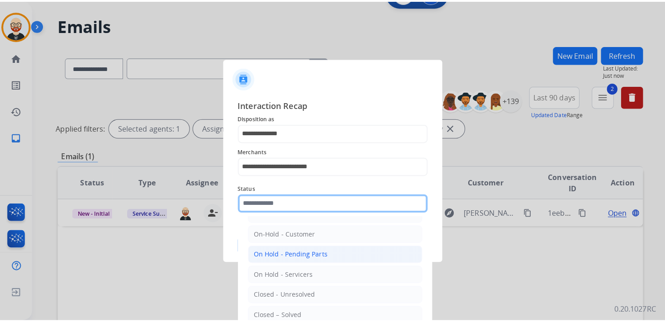
scroll to position [21, 0]
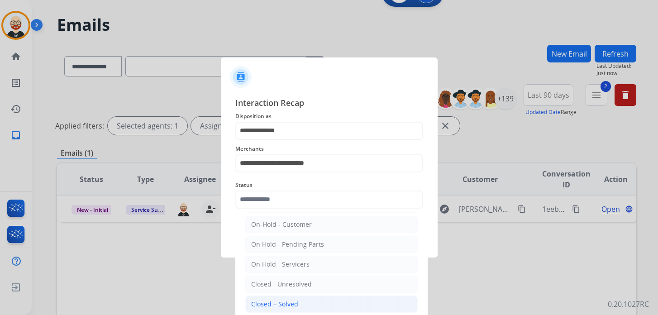
click at [281, 300] on div "Closed – Solved" at bounding box center [274, 304] width 47 height 9
type input "**********"
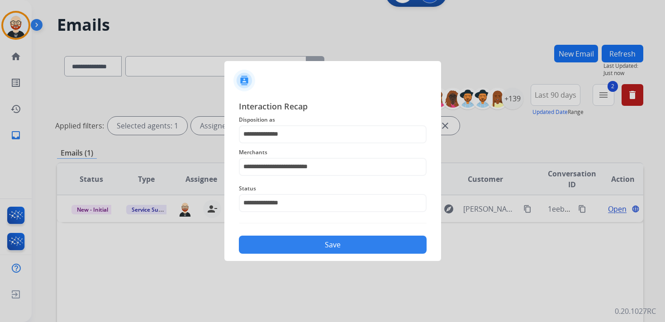
click at [282, 240] on button "Save" at bounding box center [333, 245] width 188 height 18
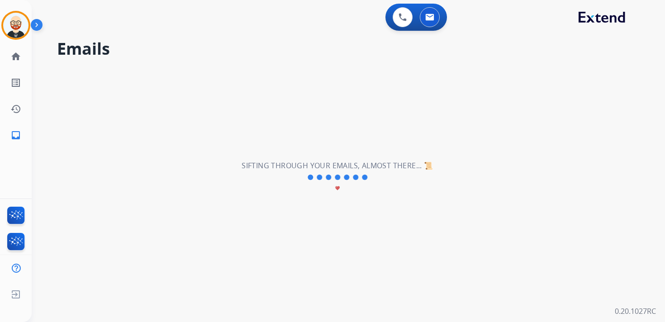
scroll to position [0, 0]
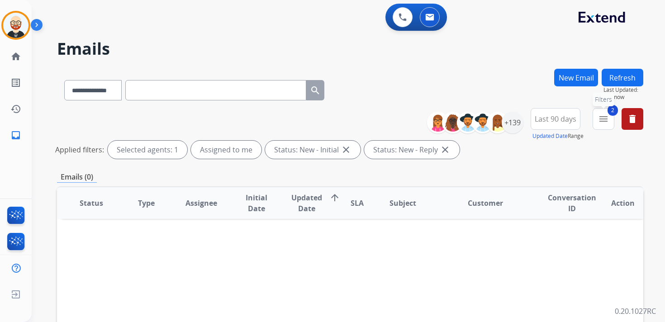
click at [599, 123] on mat-icon "menu" at bounding box center [603, 119] width 11 height 11
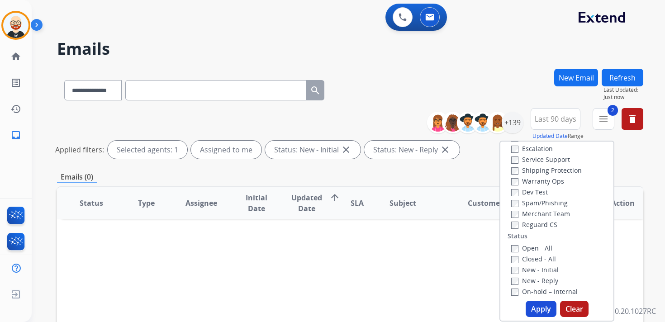
scroll to position [34, 0]
click at [542, 162] on label "Service Support" at bounding box center [541, 162] width 59 height 9
click at [535, 303] on button "Apply" at bounding box center [541, 309] width 31 height 16
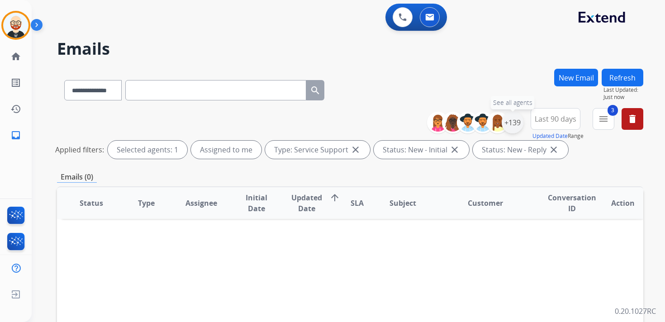
click at [515, 125] on div "+139" at bounding box center [513, 123] width 22 height 22
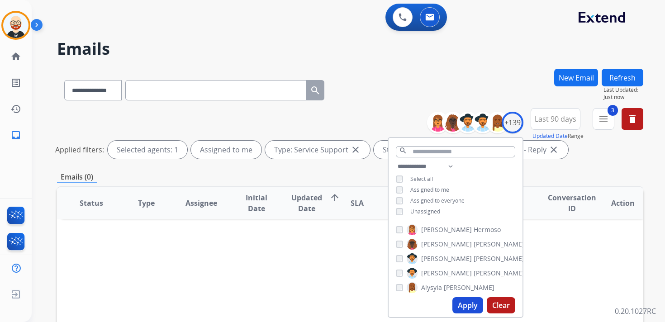
click at [422, 210] on span "Unassigned" at bounding box center [426, 212] width 30 height 8
click at [470, 302] on button "Apply" at bounding box center [468, 305] width 31 height 16
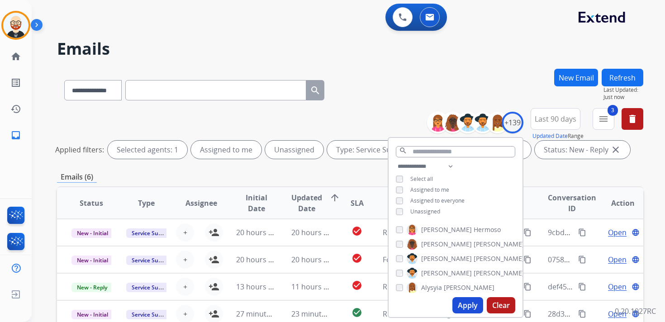
click at [332, 172] on div "Emails (6)" at bounding box center [350, 177] width 587 height 11
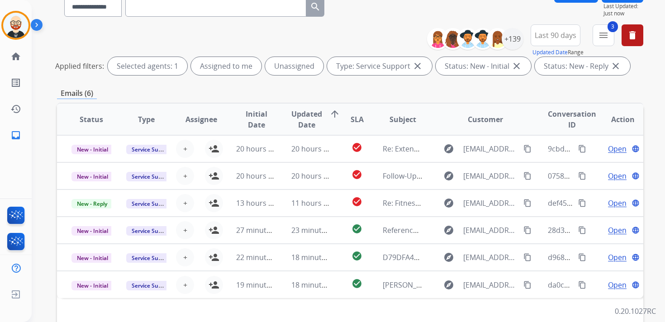
scroll to position [0, 0]
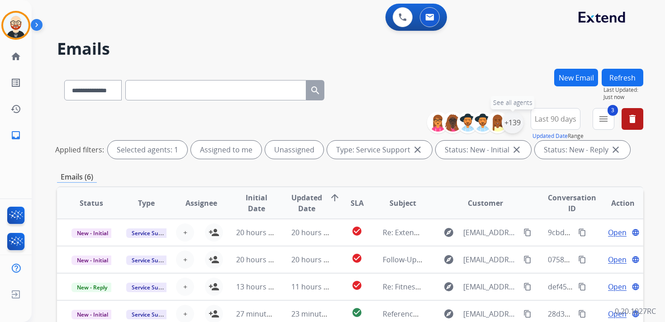
click at [517, 124] on div "+139" at bounding box center [513, 123] width 22 height 22
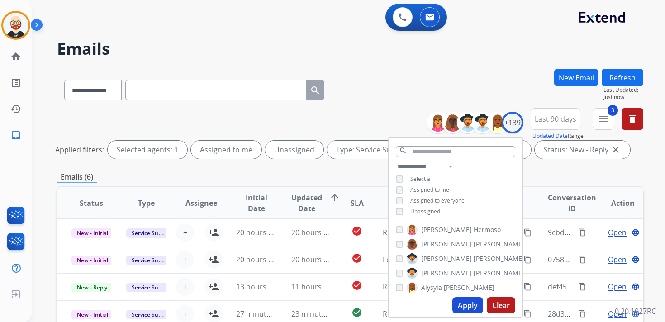
click at [419, 213] on span "Unassigned" at bounding box center [426, 212] width 30 height 8
click at [464, 307] on button "Apply" at bounding box center [468, 305] width 31 height 16
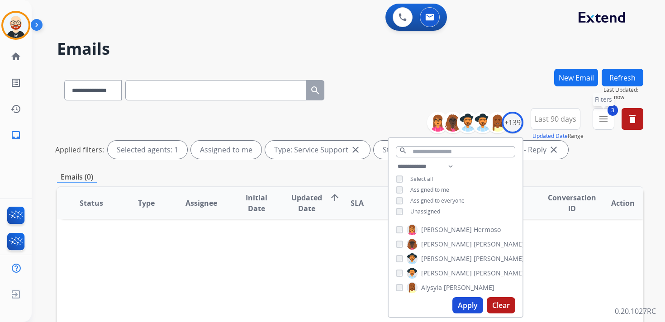
click at [603, 122] on mat-icon "menu" at bounding box center [603, 119] width 11 height 11
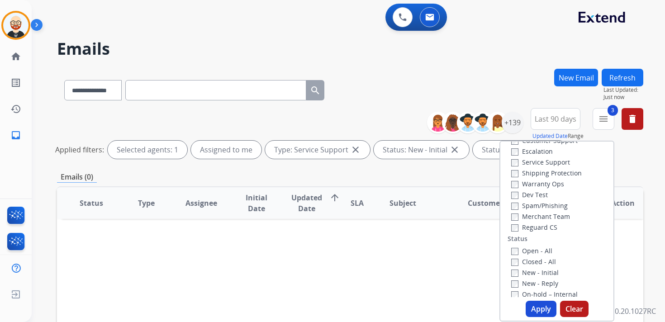
click at [539, 162] on label "Service Support" at bounding box center [541, 162] width 59 height 9
click at [537, 306] on button "Apply" at bounding box center [541, 309] width 31 height 16
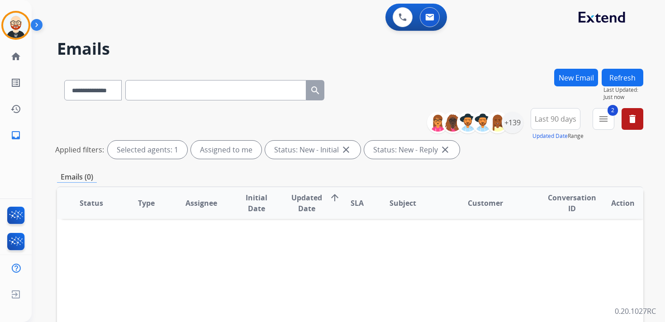
click at [622, 78] on button "Refresh" at bounding box center [623, 78] width 42 height 18
click at [21, 26] on img at bounding box center [15, 25] width 25 height 25
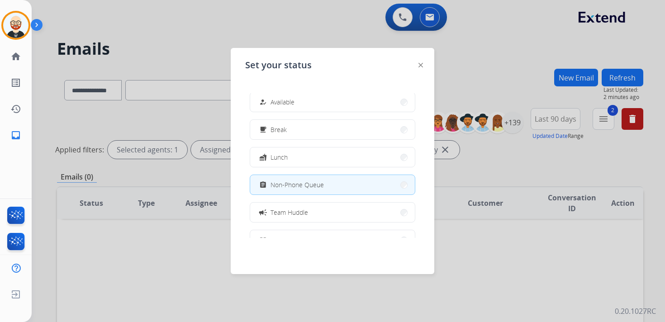
scroll to position [12, 0]
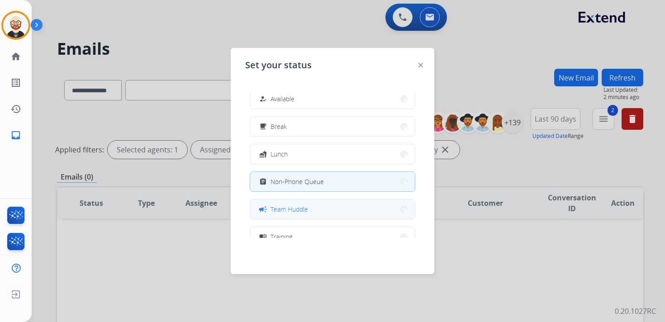
click at [289, 205] on span "Team Huddle" at bounding box center [290, 210] width 38 height 10
